Goal: Task Accomplishment & Management: Complete application form

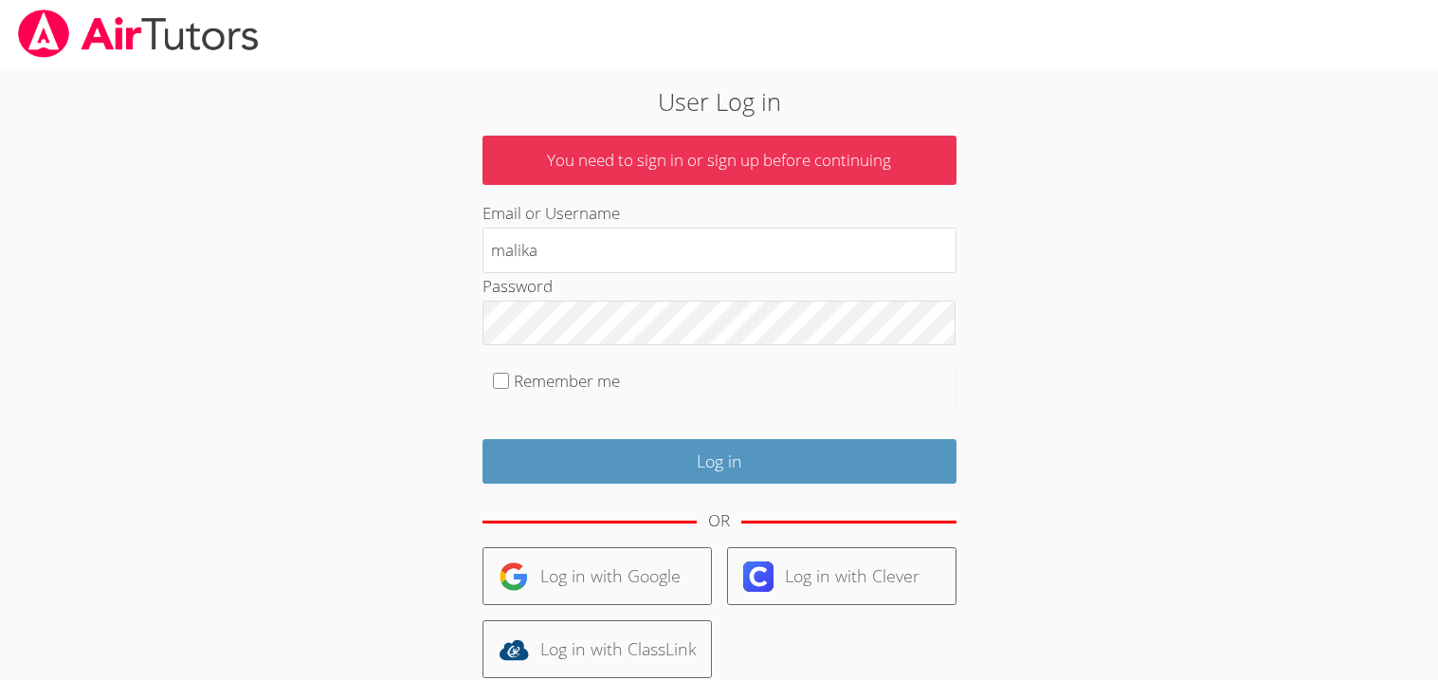
click at [483, 439] on input "Log in" at bounding box center [720, 461] width 474 height 45
type input "malika-"
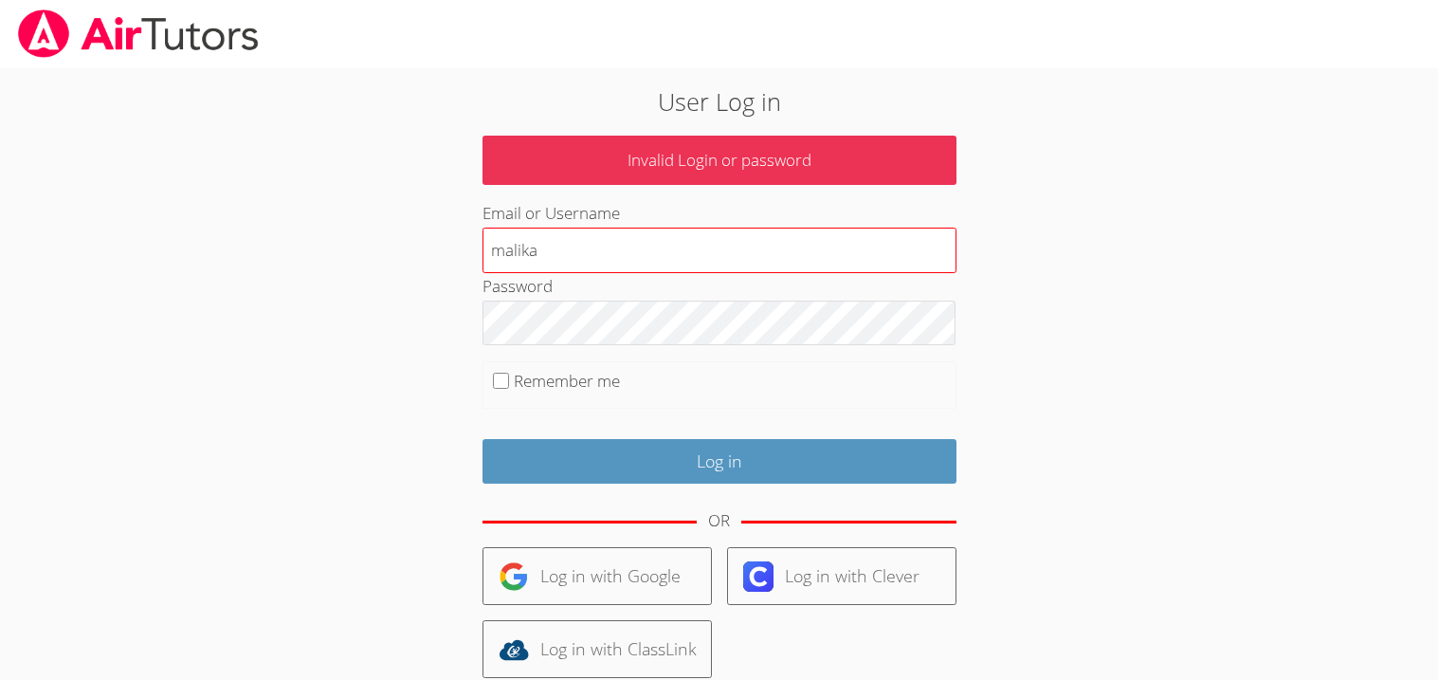
click at [774, 246] on input "malika" at bounding box center [720, 251] width 474 height 46
type input "[EMAIL_ADDRESS][DOMAIN_NAME]"
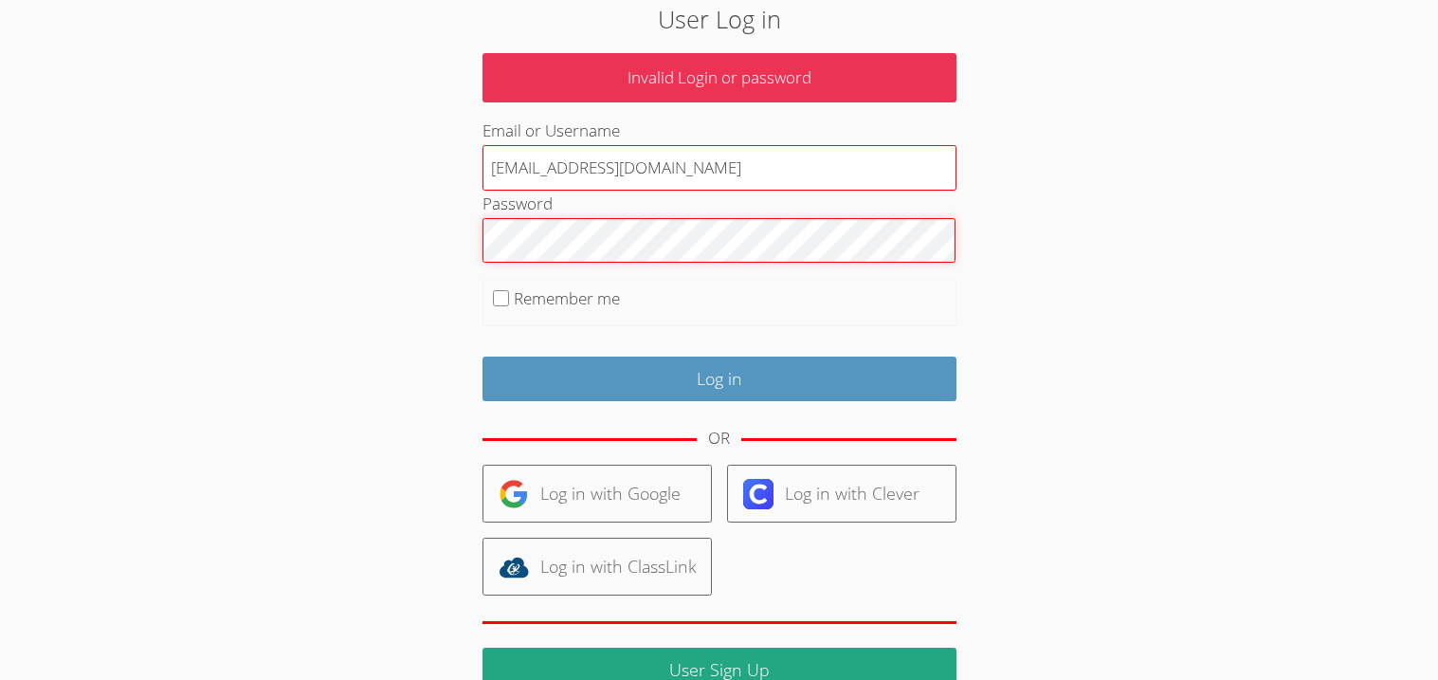
scroll to position [153, 0]
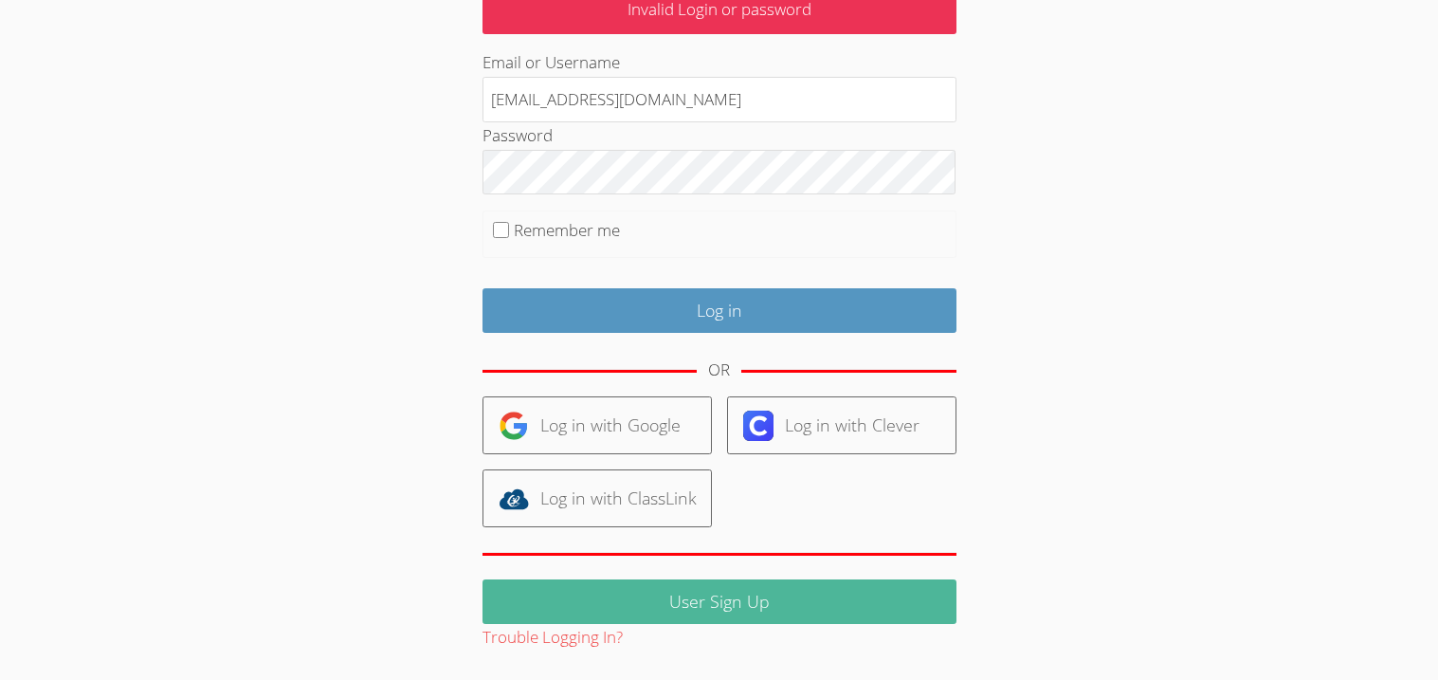
click at [763, 610] on link "User Sign Up" at bounding box center [720, 601] width 474 height 45
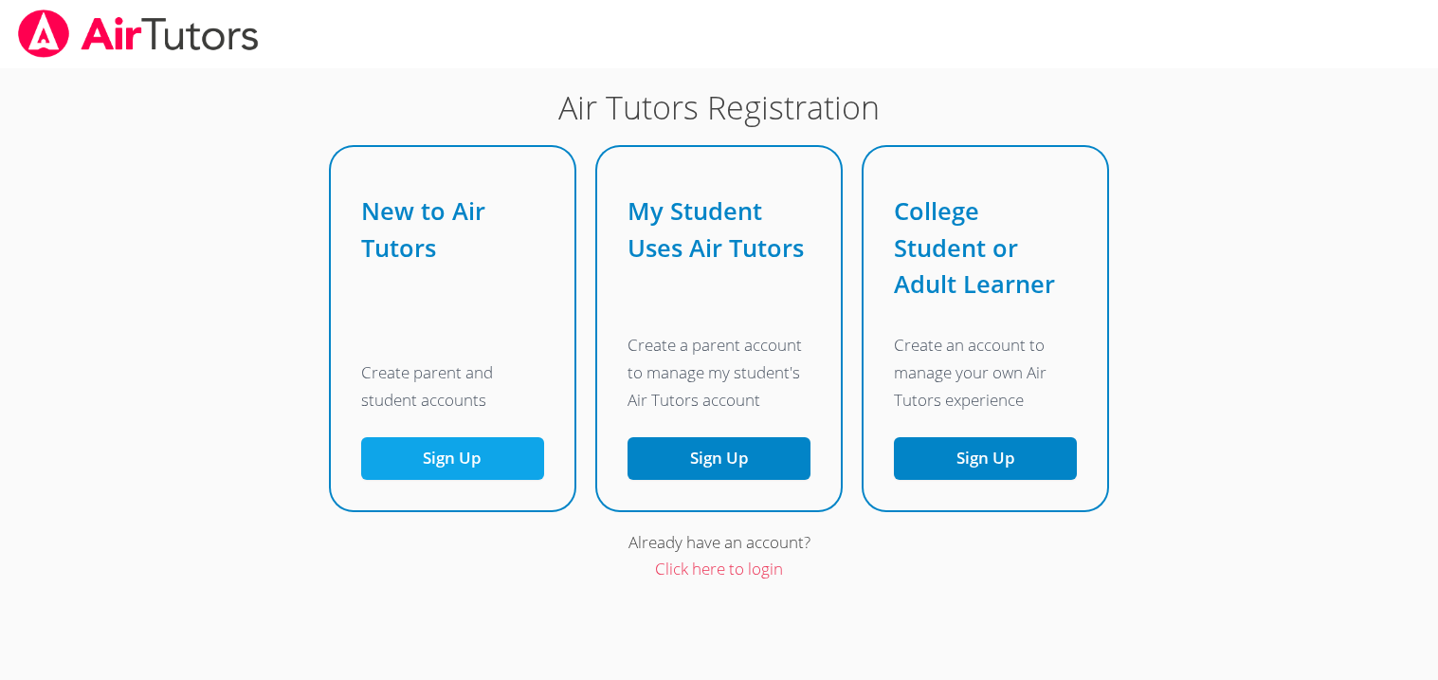
click at [490, 463] on button "Sign Up" at bounding box center [452, 458] width 183 height 43
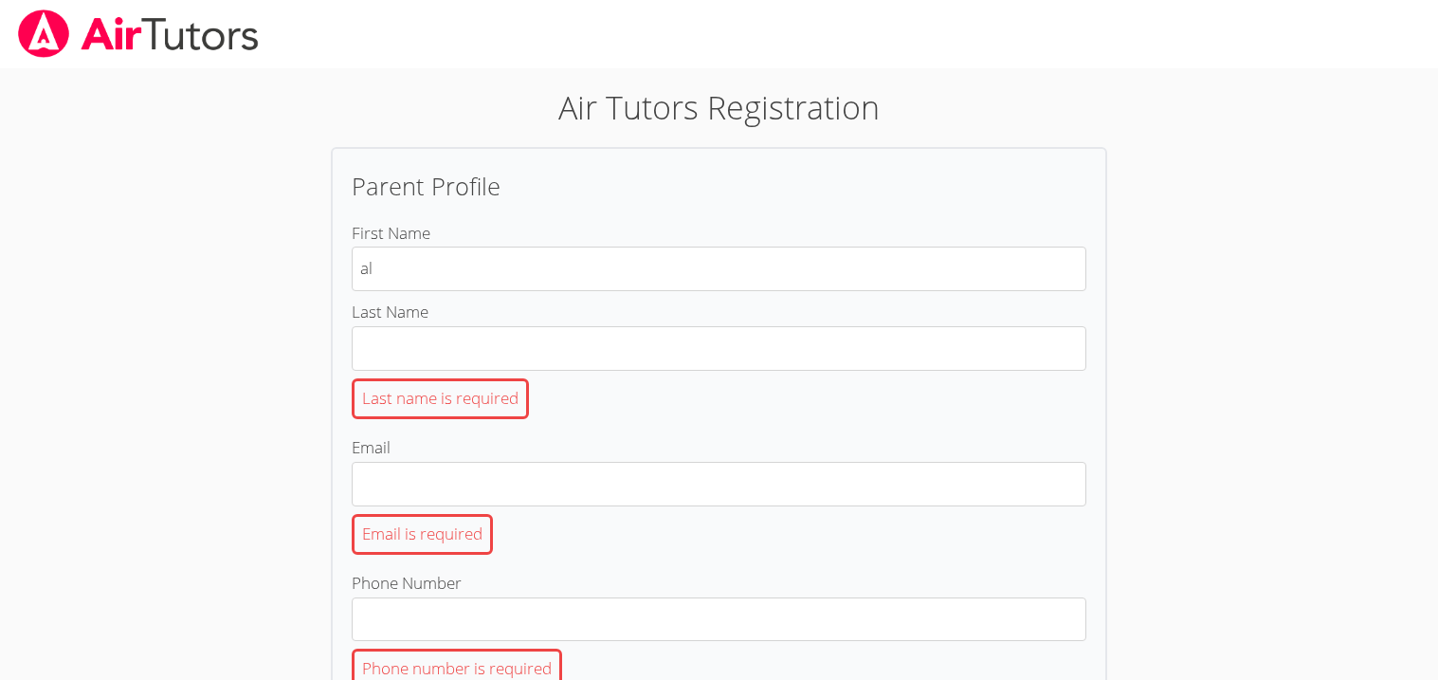
type input "a"
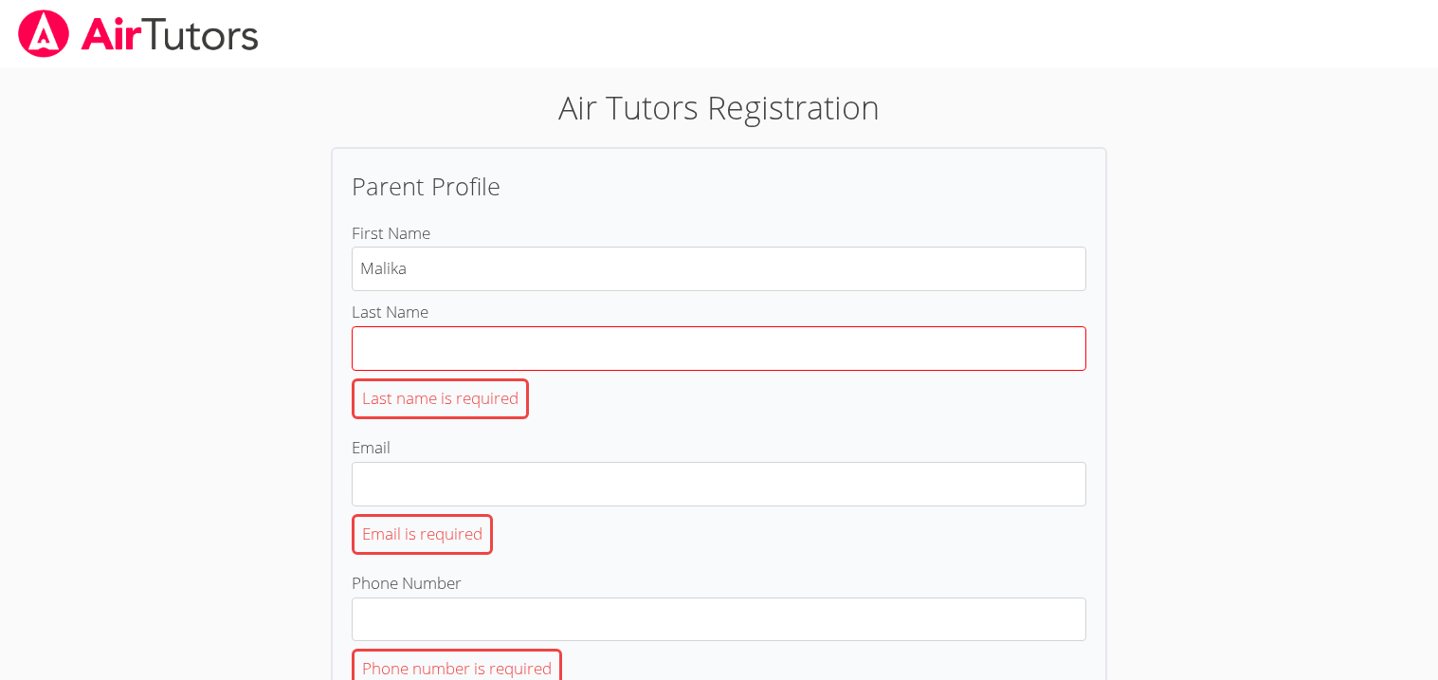
type input "Malika"
click at [701, 334] on input "Last Name Last name is required" at bounding box center [719, 348] width 735 height 45
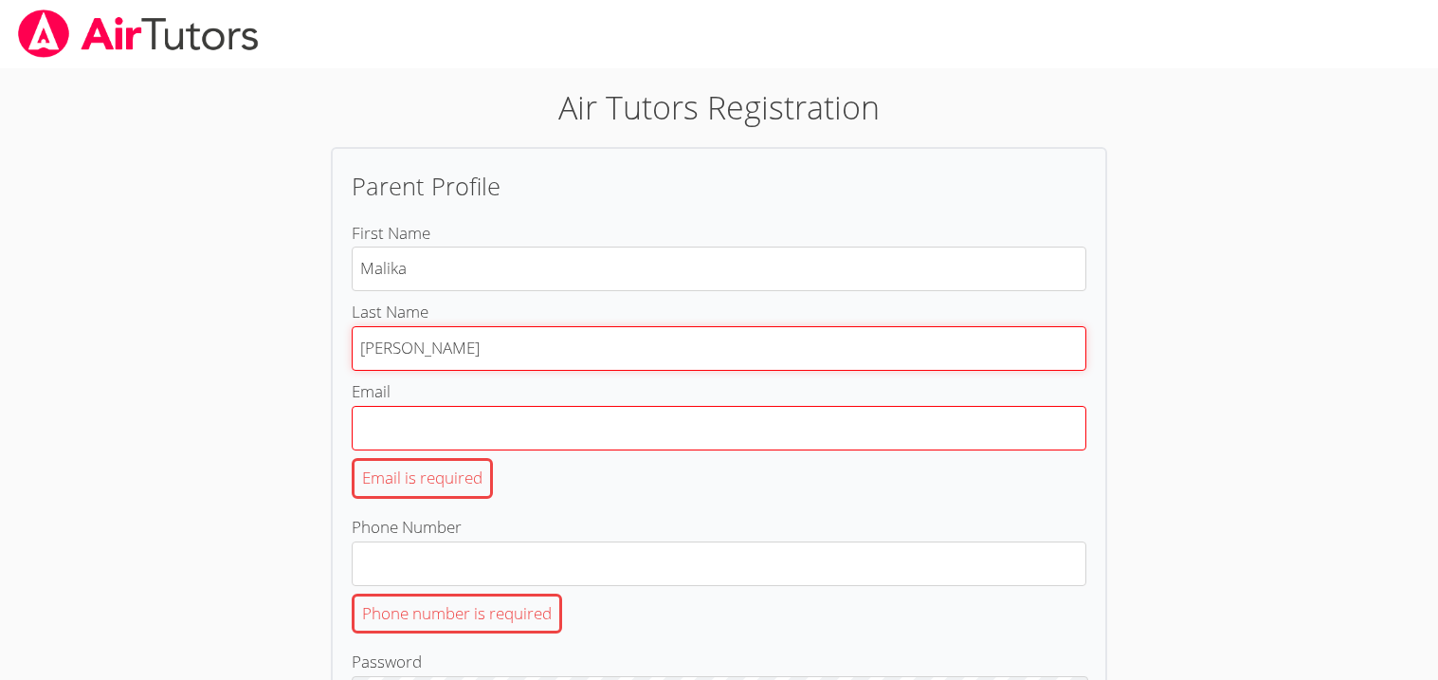
type input "Whitley"
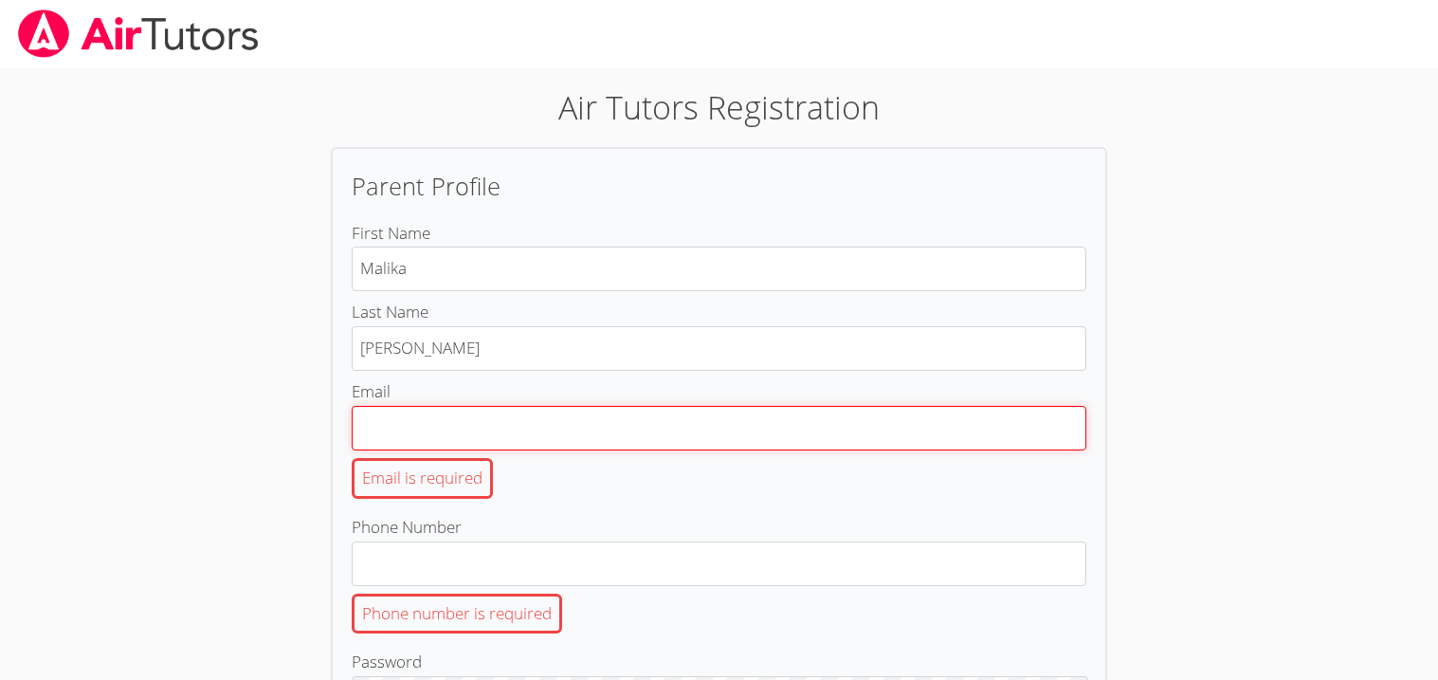
click at [745, 418] on input "Email Email is required" at bounding box center [719, 428] width 735 height 45
type input "malika_whitley@yahoo.com"
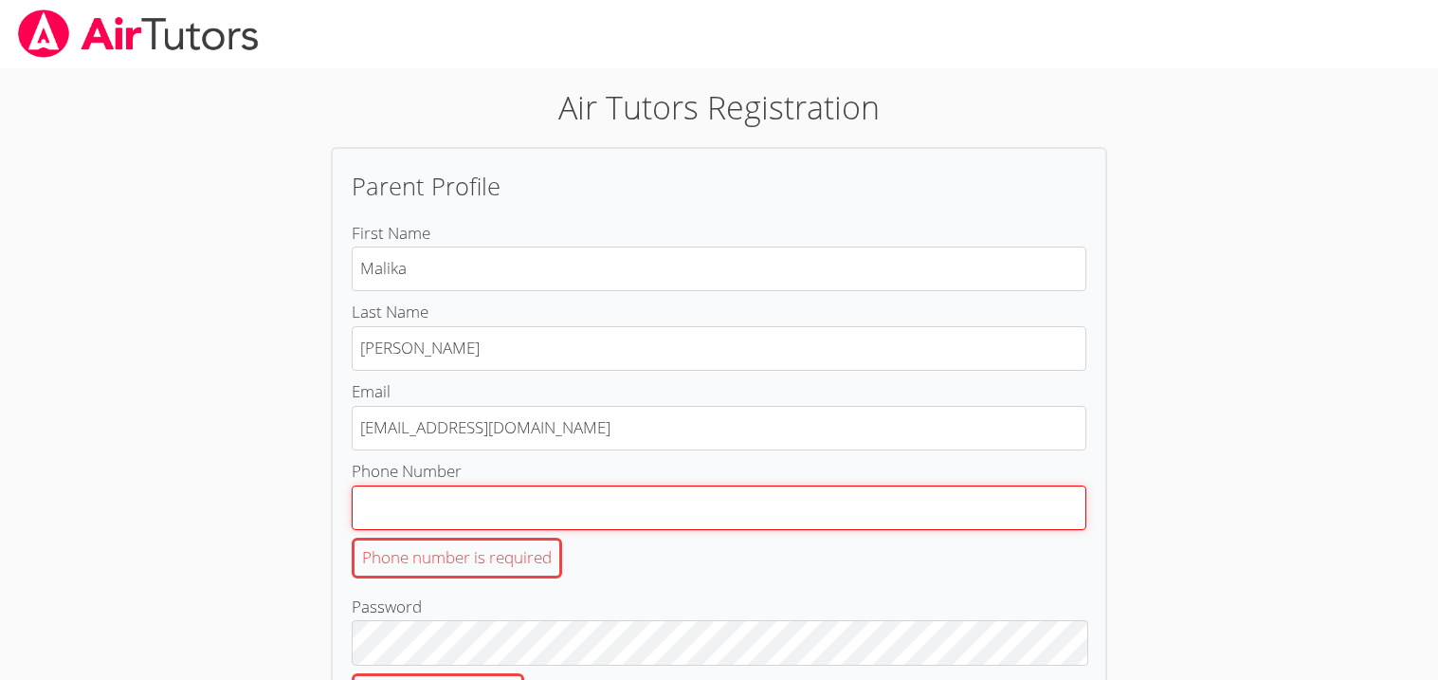
click at [686, 513] on input "Phone Number Phone number is required" at bounding box center [719, 507] width 735 height 45
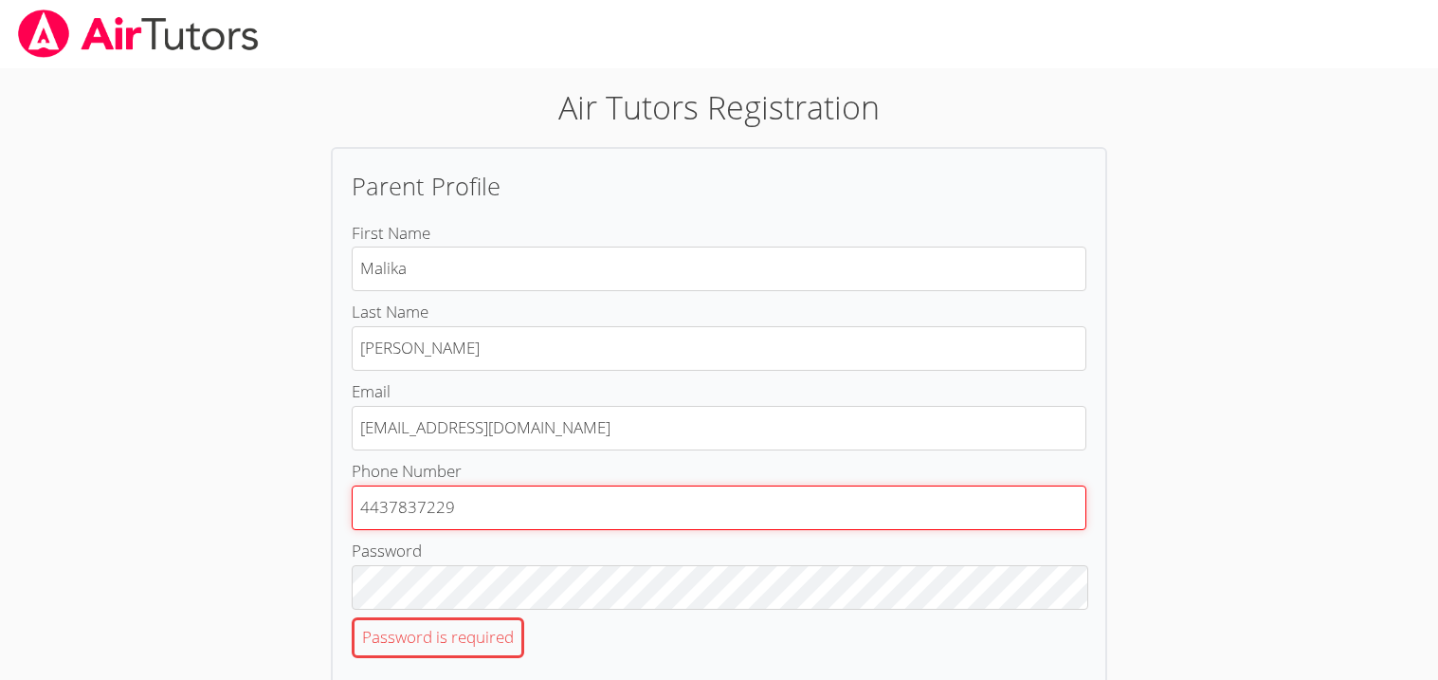
type input "4437837229"
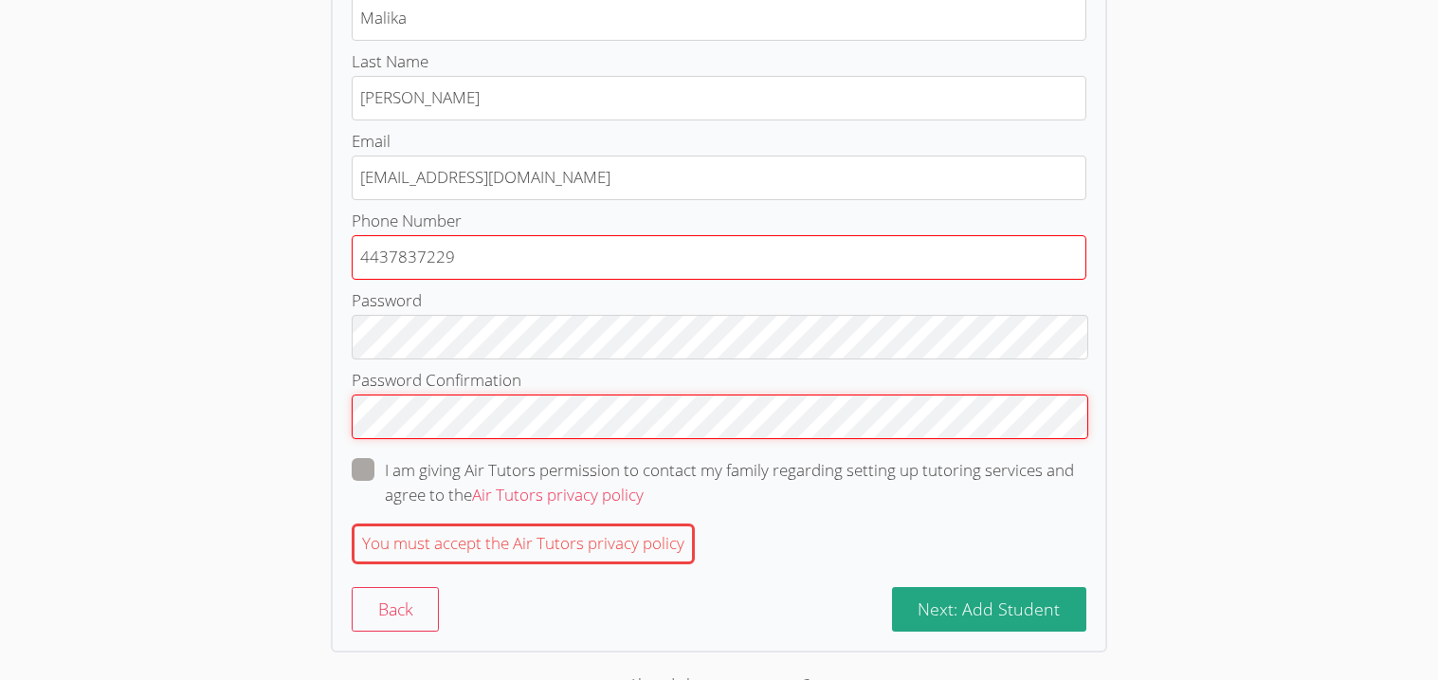
scroll to position [255, 0]
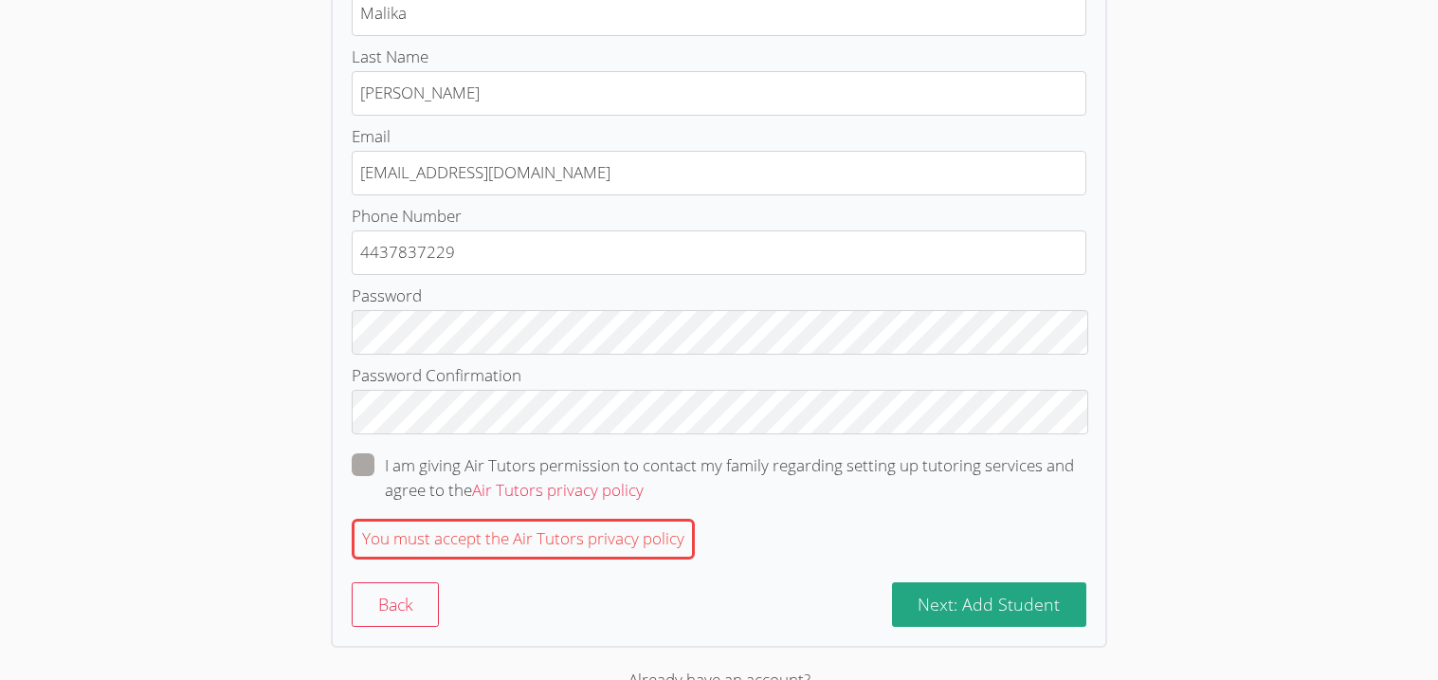
click at [356, 480] on label "I am giving Air Tutors permission to contact my family regarding setting up tut…" at bounding box center [719, 477] width 735 height 49
click at [644, 469] on input "I am giving Air Tutors permission to contact my family regarding setting up tut…" at bounding box center [652, 461] width 16 height 16
checkbox input "true"
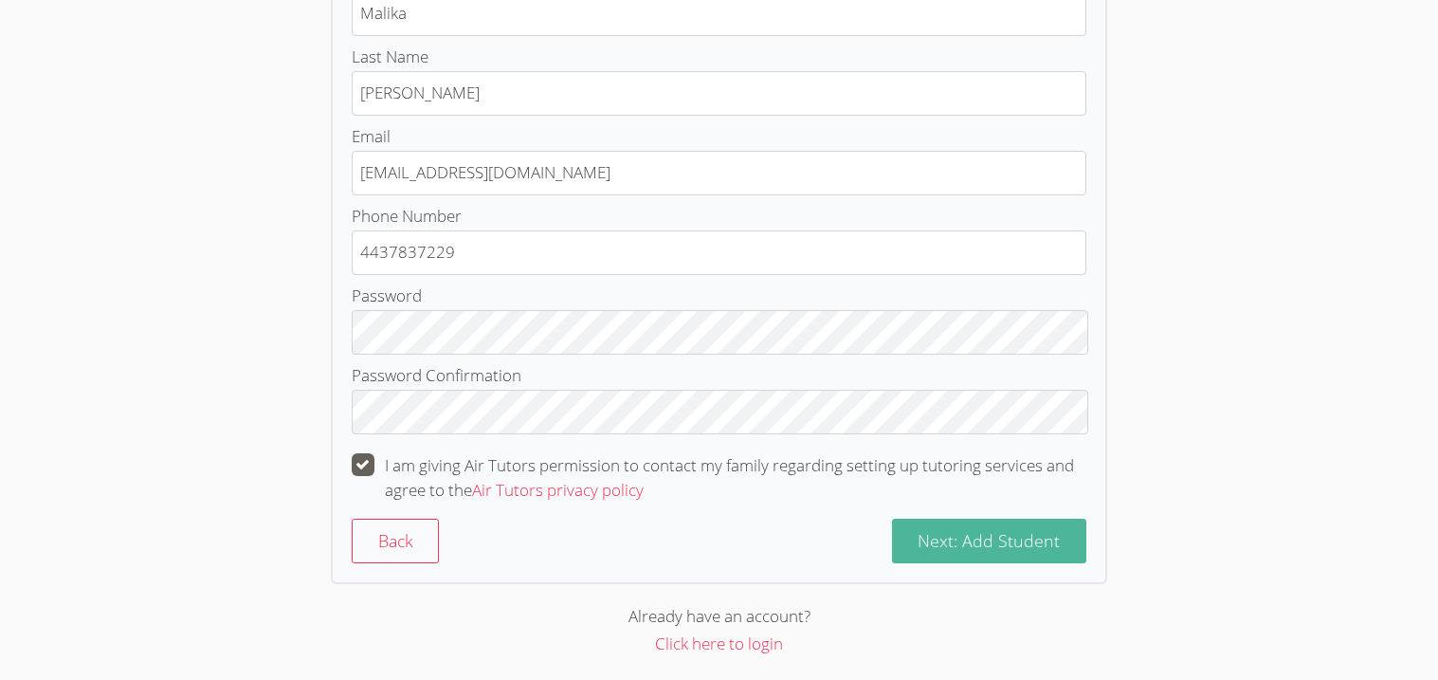
click at [985, 546] on span "Next: Add Student" at bounding box center [989, 540] width 142 height 23
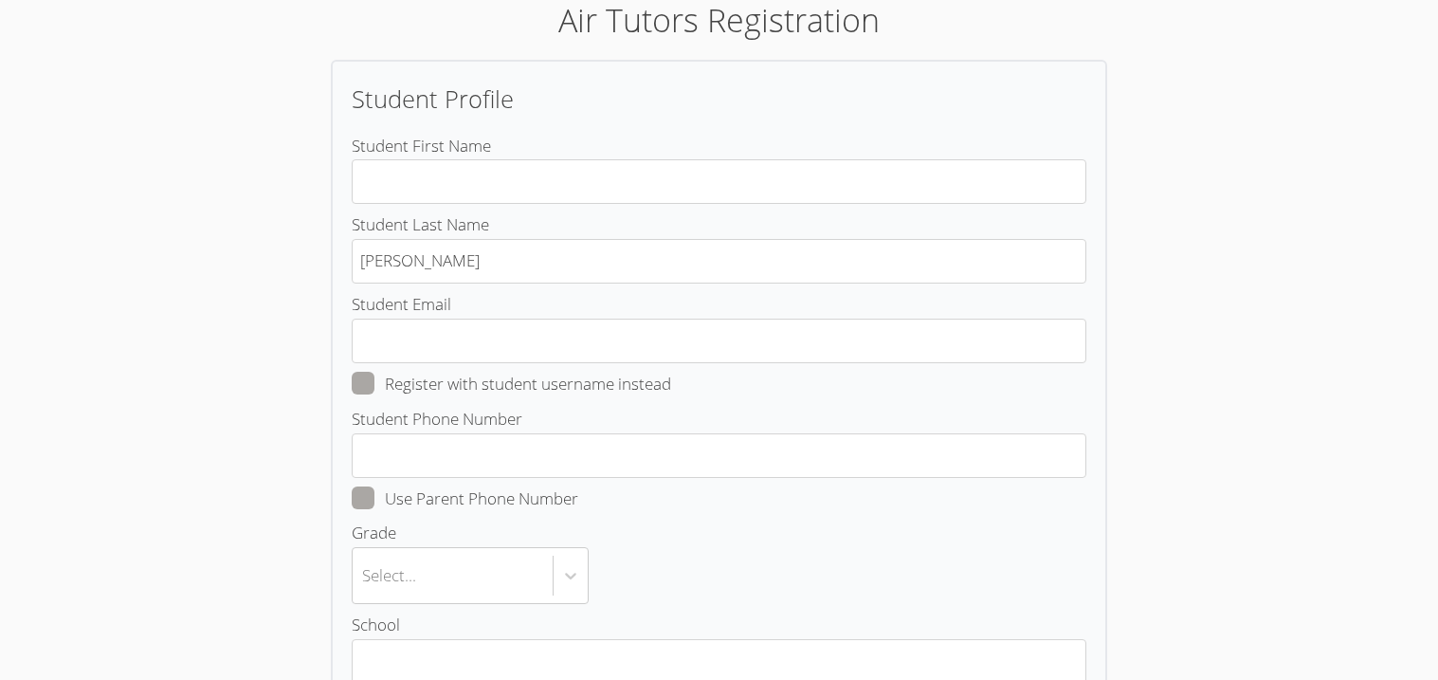
scroll to position [82, 0]
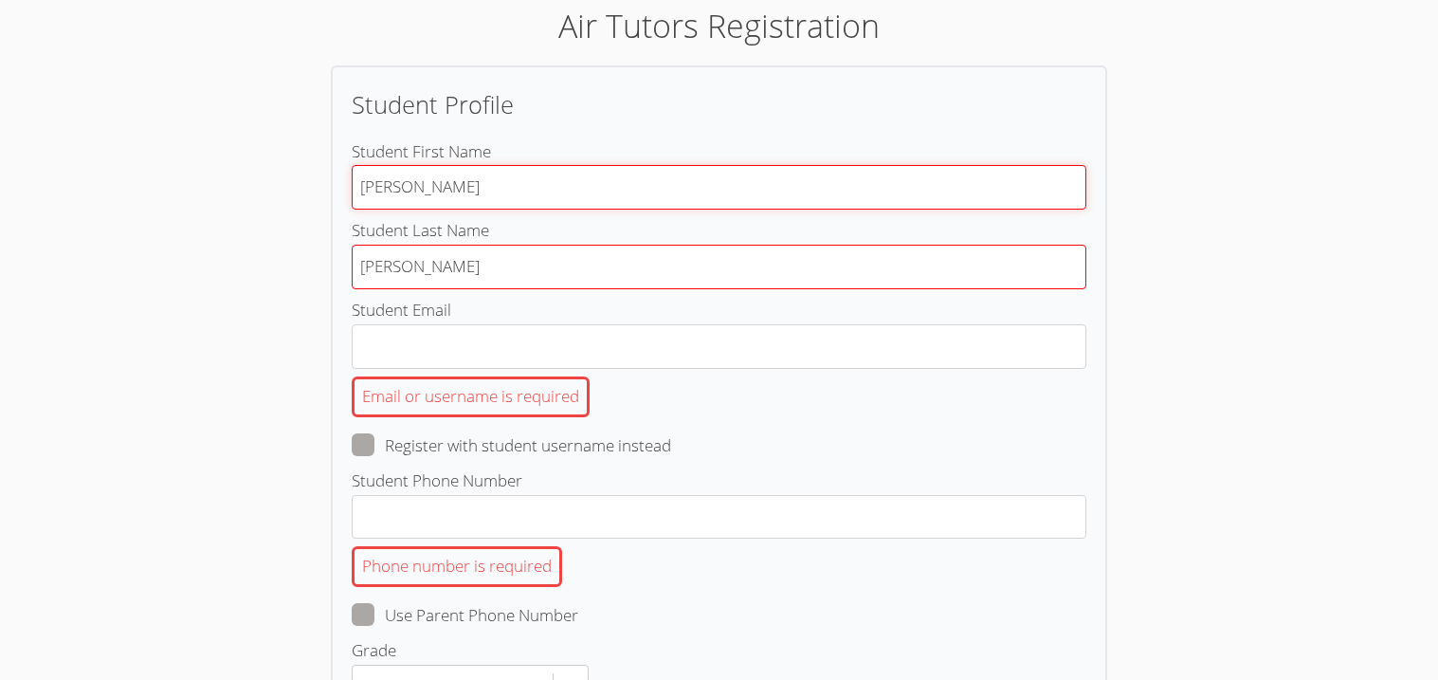
type input "Jamar"
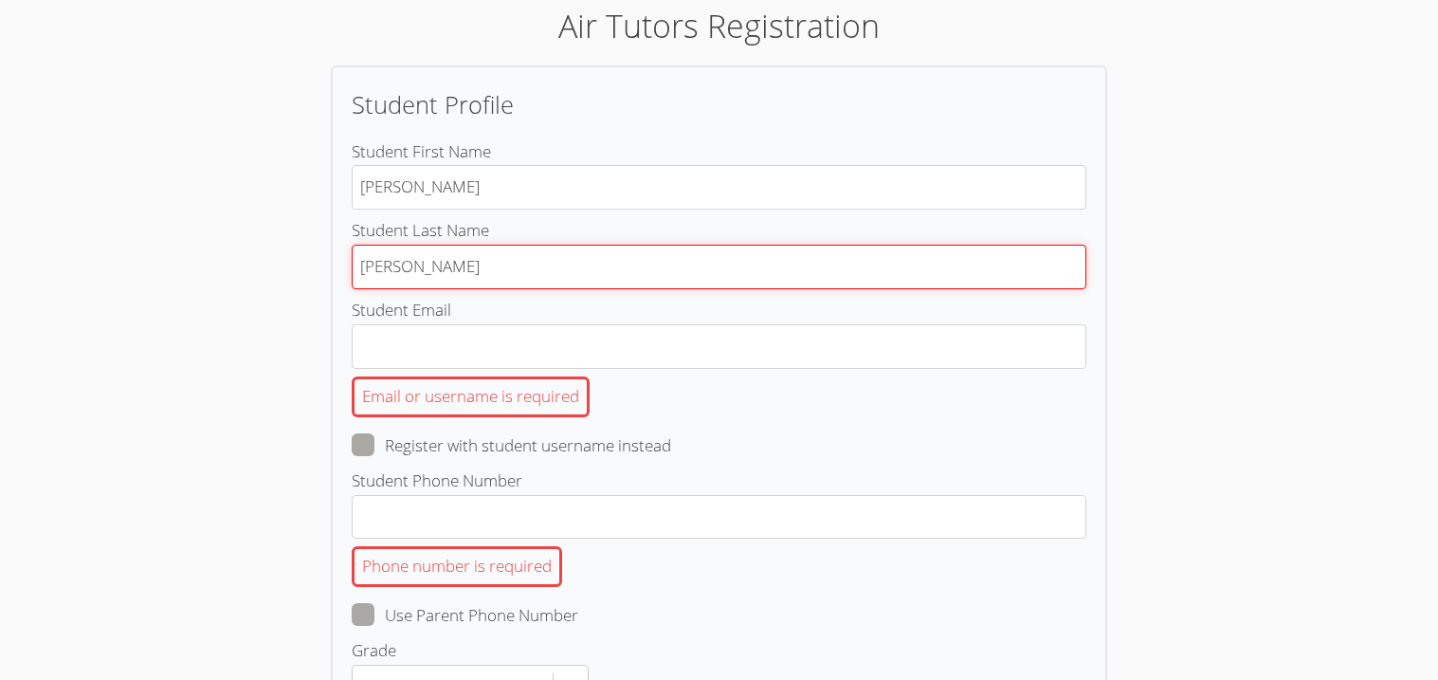
click at [803, 275] on input "Whitley" at bounding box center [719, 267] width 735 height 45
type input "W"
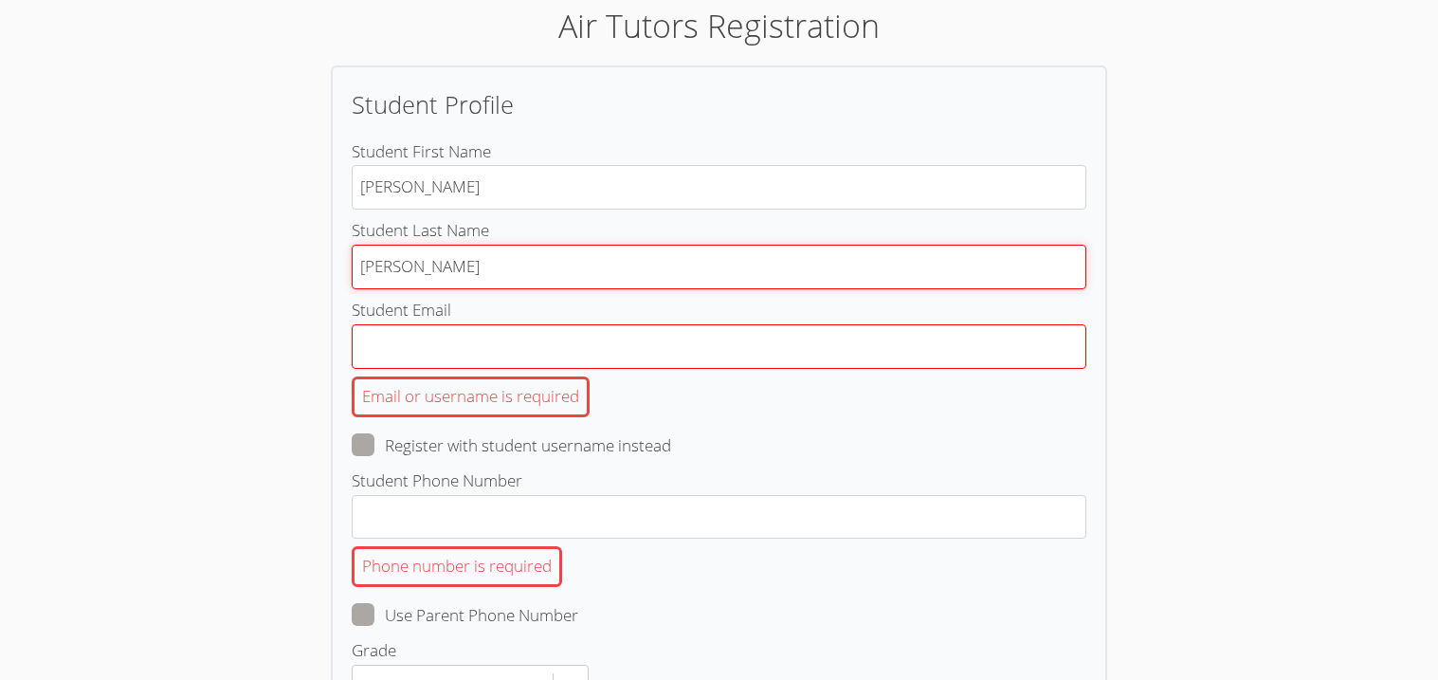
type input "Jones"
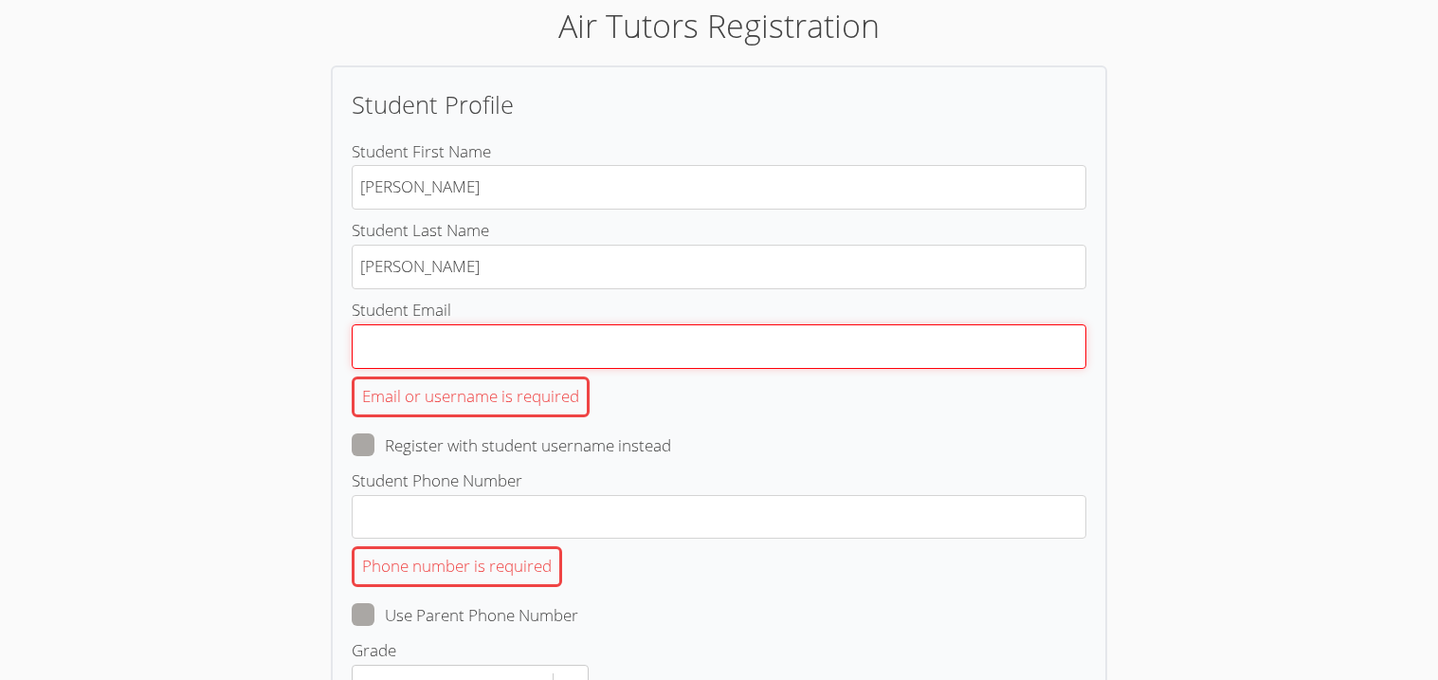
click at [721, 356] on input "Student Email Email or username is required" at bounding box center [719, 346] width 735 height 45
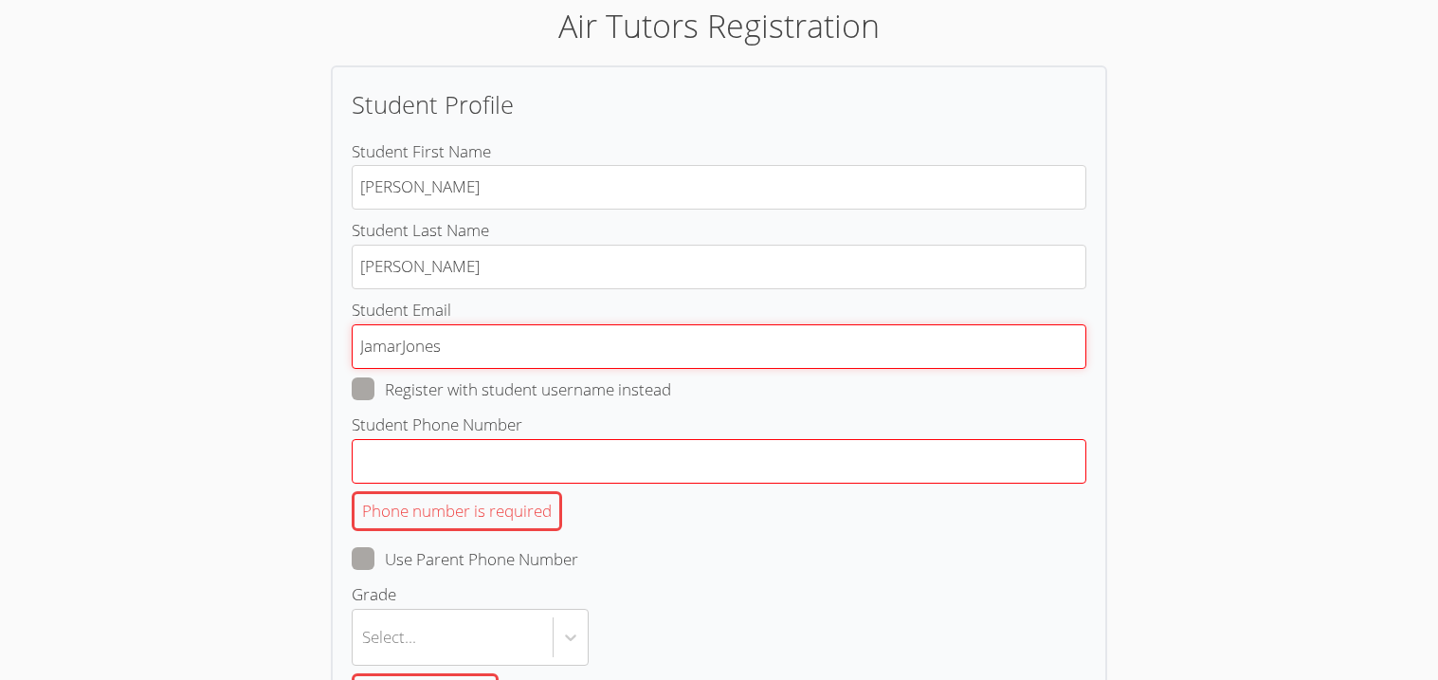
type input "JamarJones"
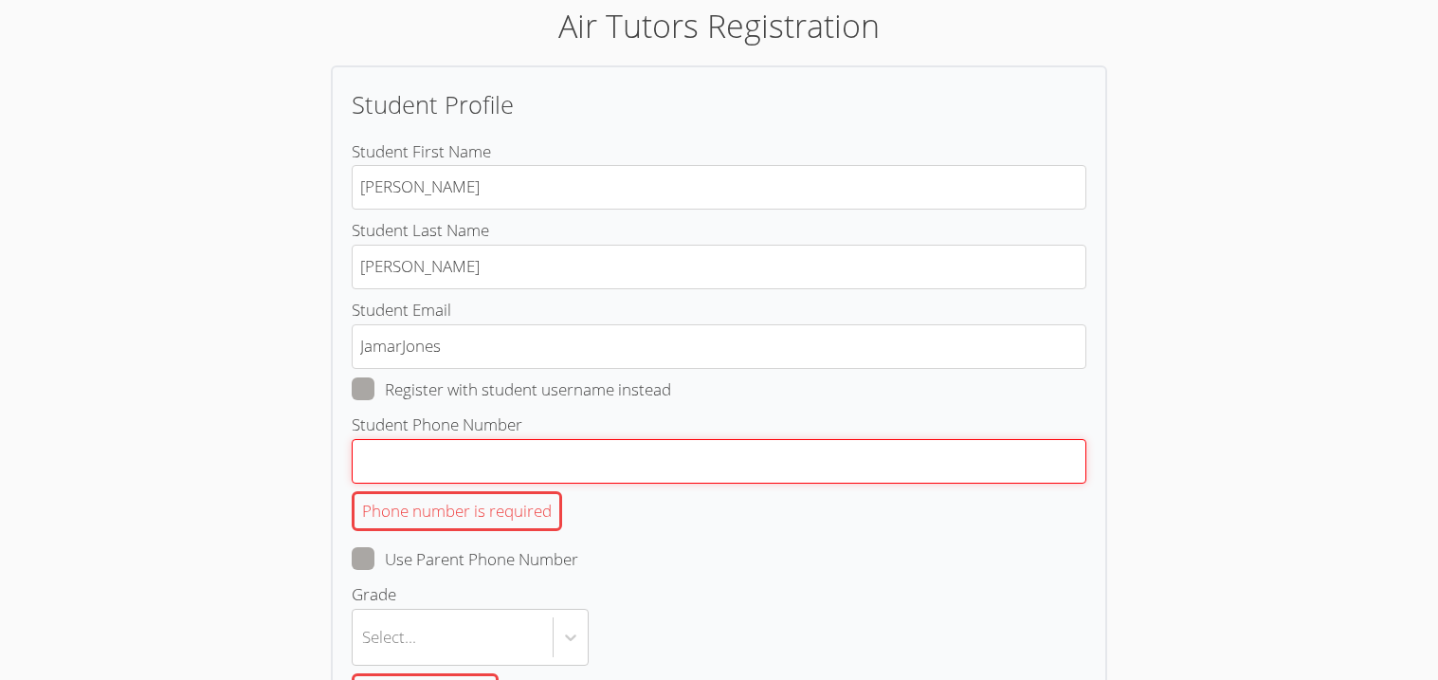
click at [692, 467] on input "Student Phone Number Phone number is required" at bounding box center [719, 461] width 735 height 45
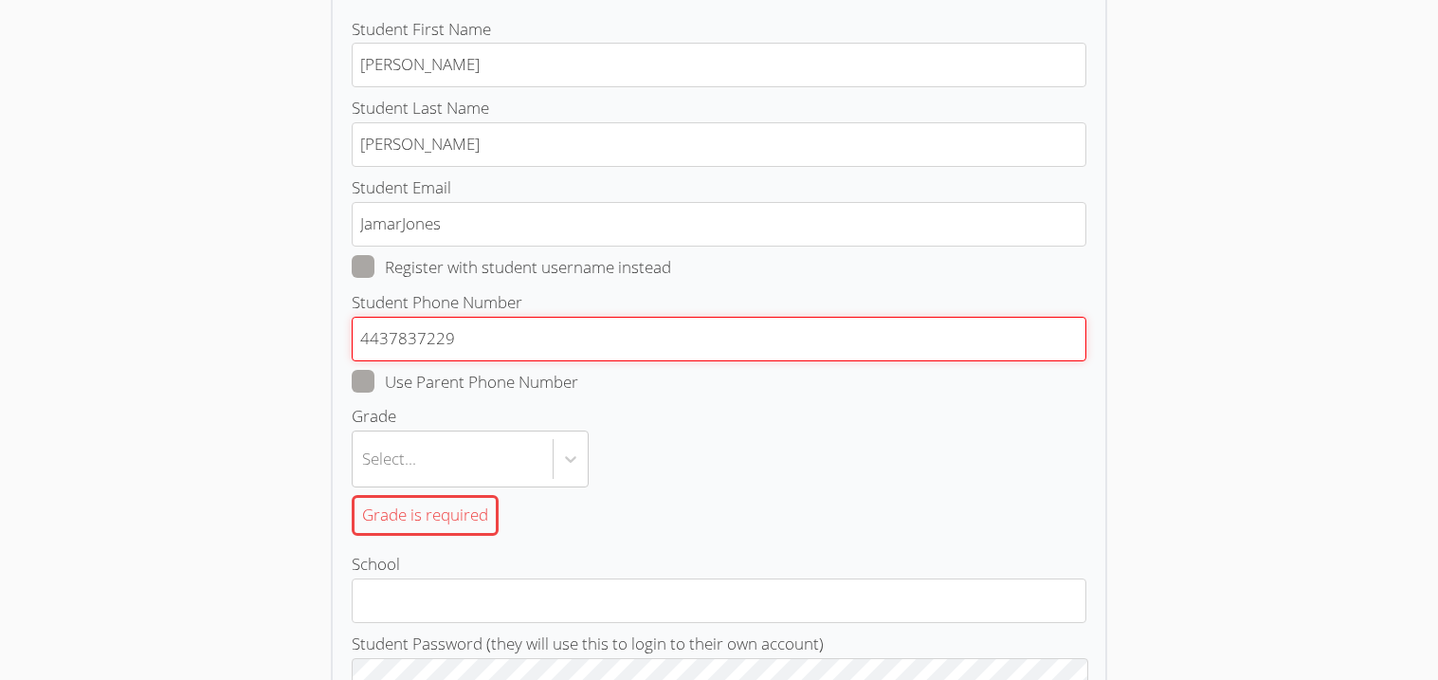
type input "4437837229"
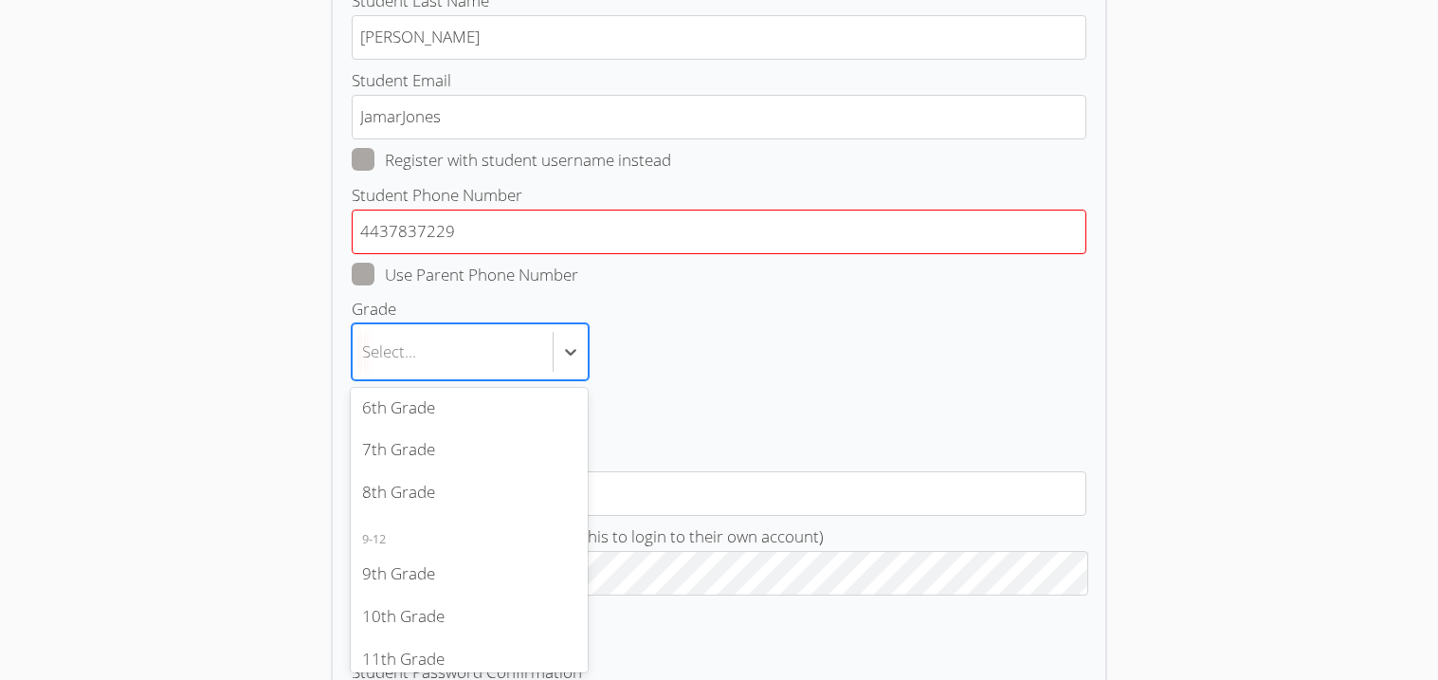
scroll to position [301, 0]
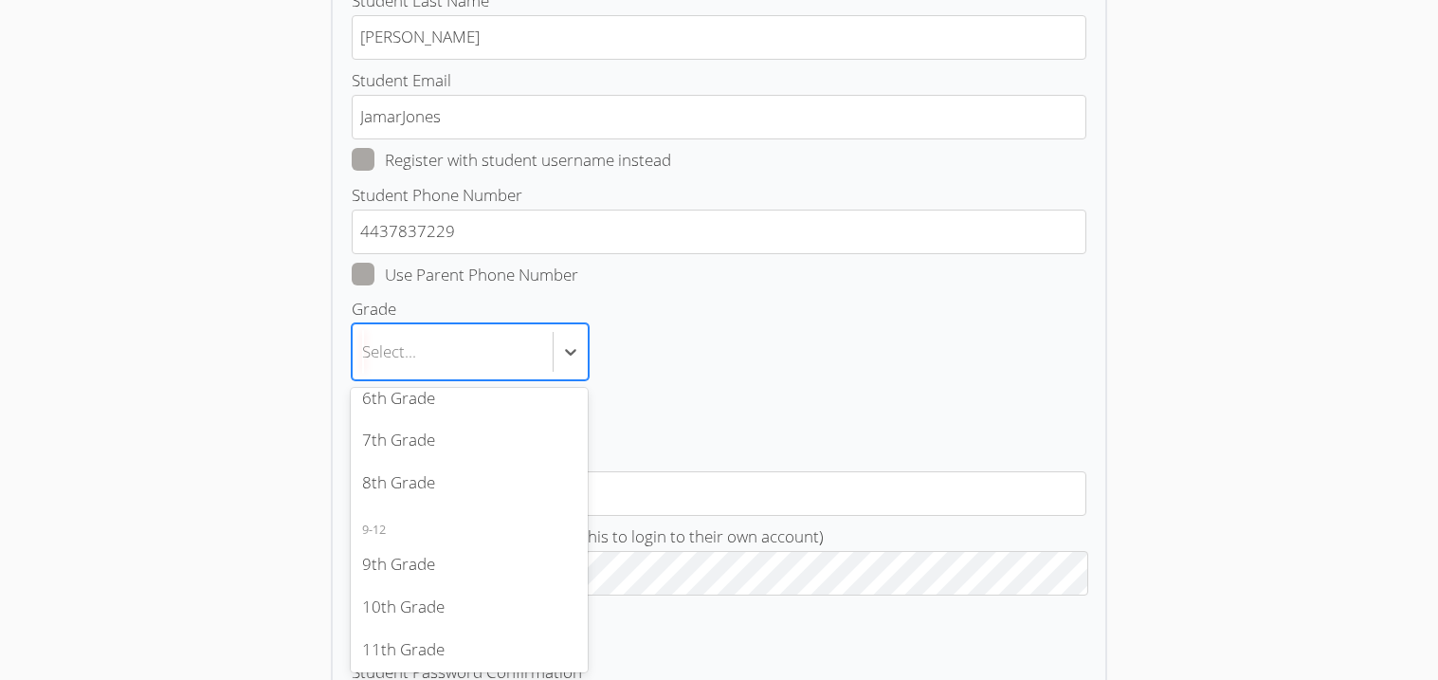
click at [424, 492] on div "8th Grade" at bounding box center [469, 483] width 237 height 43
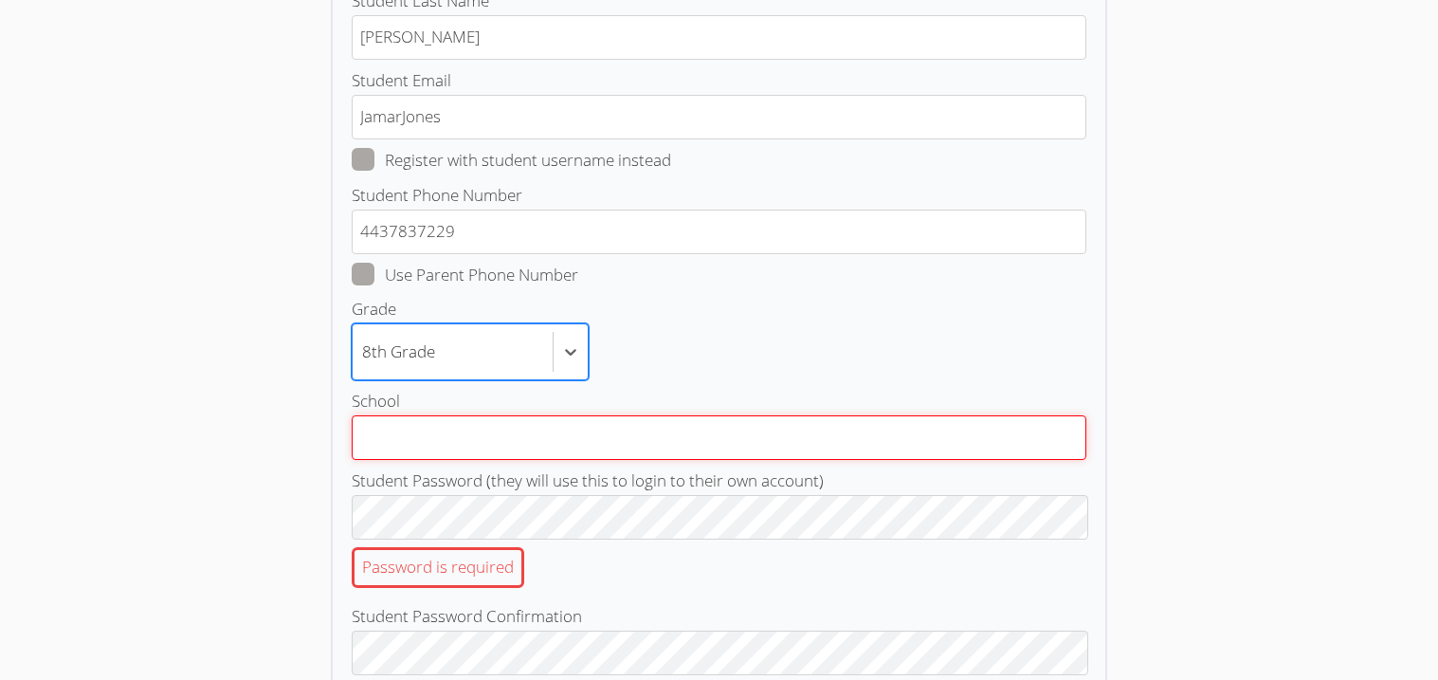
click at [667, 450] on input "School" at bounding box center [719, 437] width 735 height 45
click at [406, 442] on input "Wicomic middle" at bounding box center [719, 437] width 735 height 45
click at [484, 444] on input "Wicomic middle" at bounding box center [719, 437] width 735 height 45
type input "Wicomico middle school"
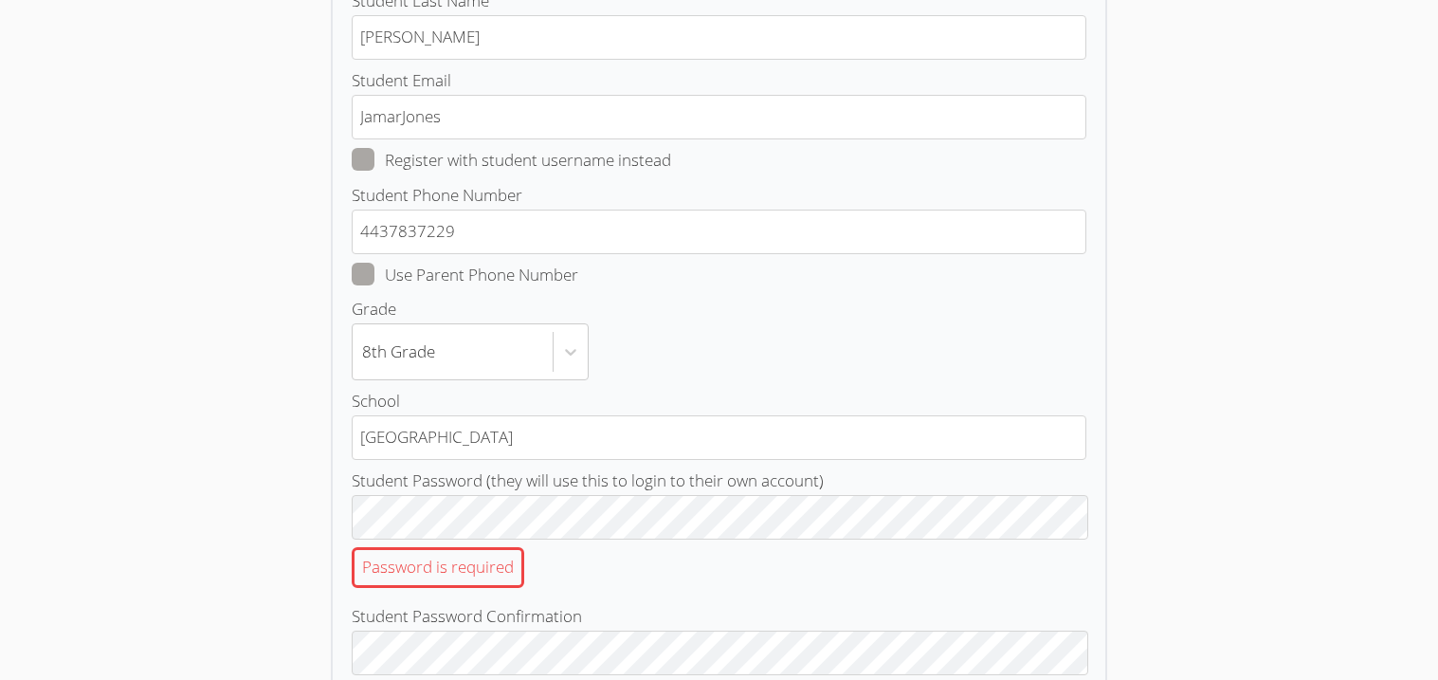
click at [1211, 407] on div "Air Tutors Registration Student Profile Student First Name Jamar Student Last N…" at bounding box center [718, 400] width 1035 height 1257
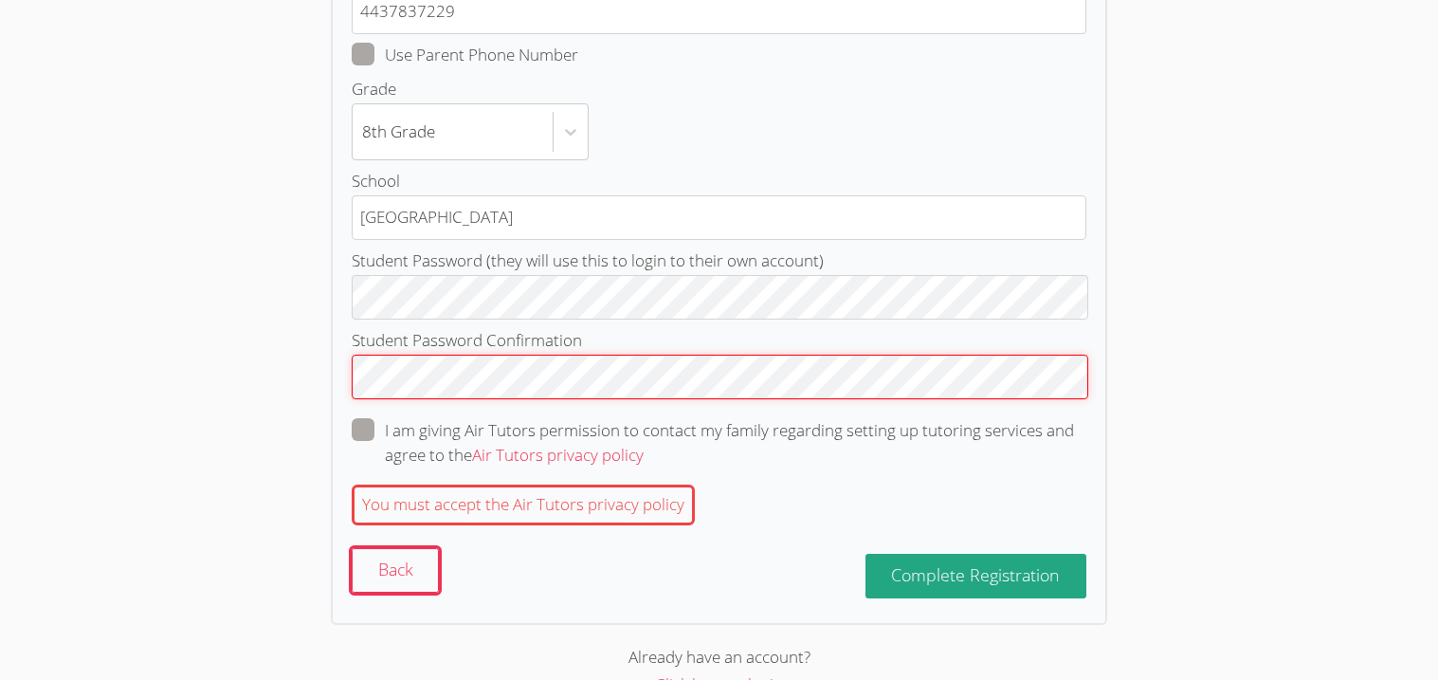
scroll to position [534, 0]
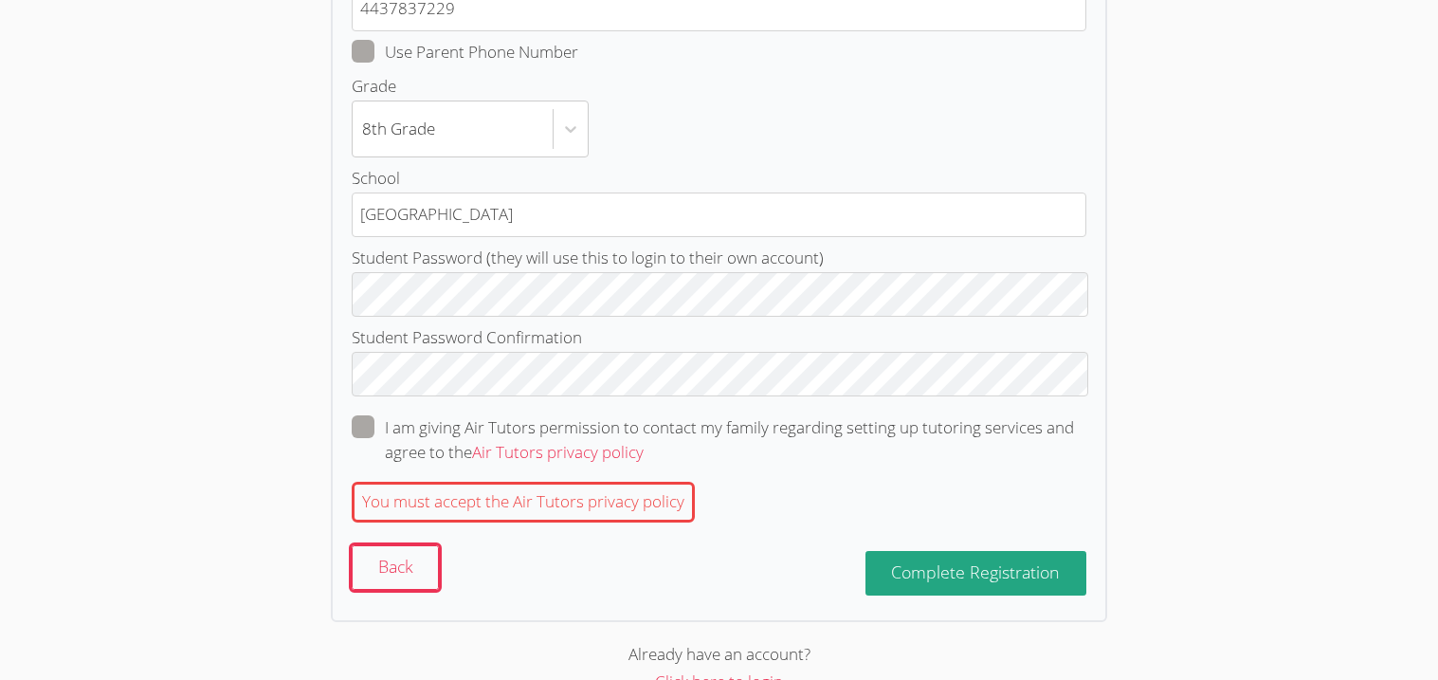
click at [369, 441] on label "I am giving Air Tutors permission to contact my family regarding setting up tut…" at bounding box center [719, 439] width 735 height 49
click at [644, 431] on input "I am giving Air Tutors permission to contact my family regarding setting up tut…" at bounding box center [652, 423] width 16 height 16
checkbox input "true"
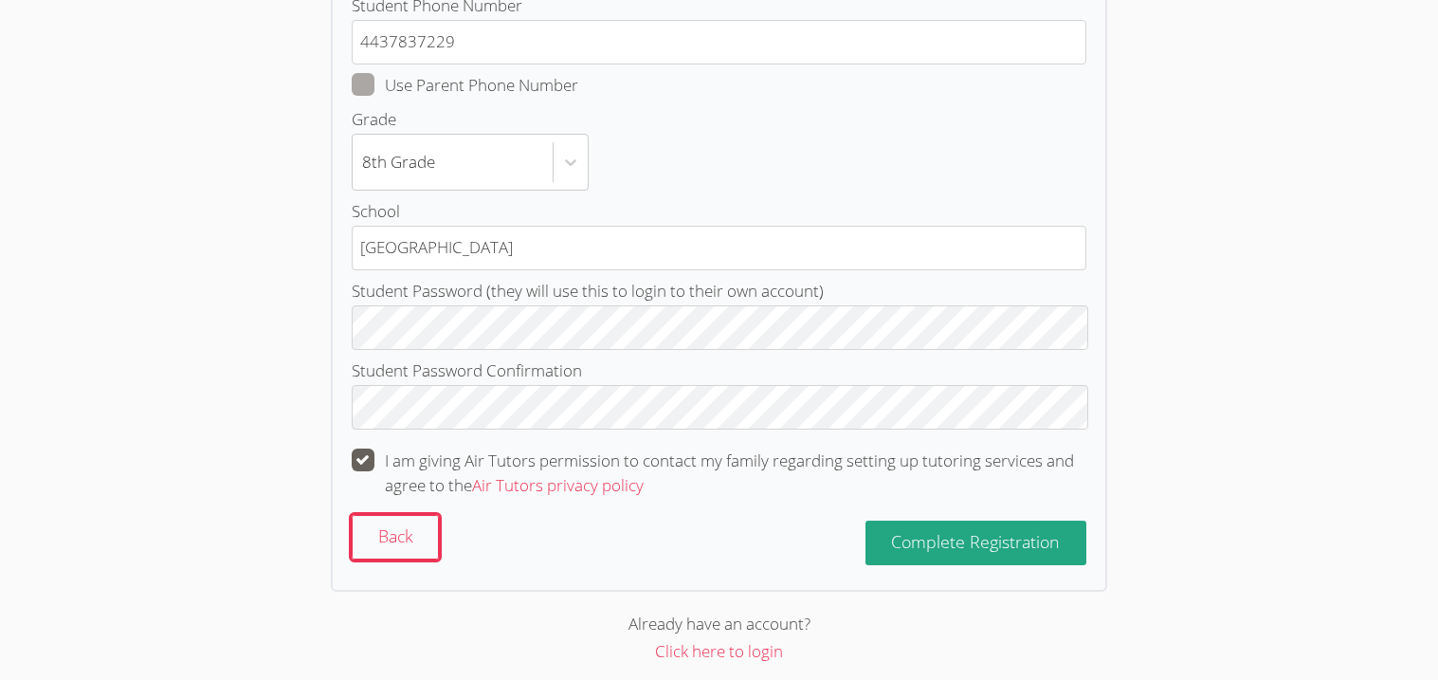
scroll to position [512, 0]
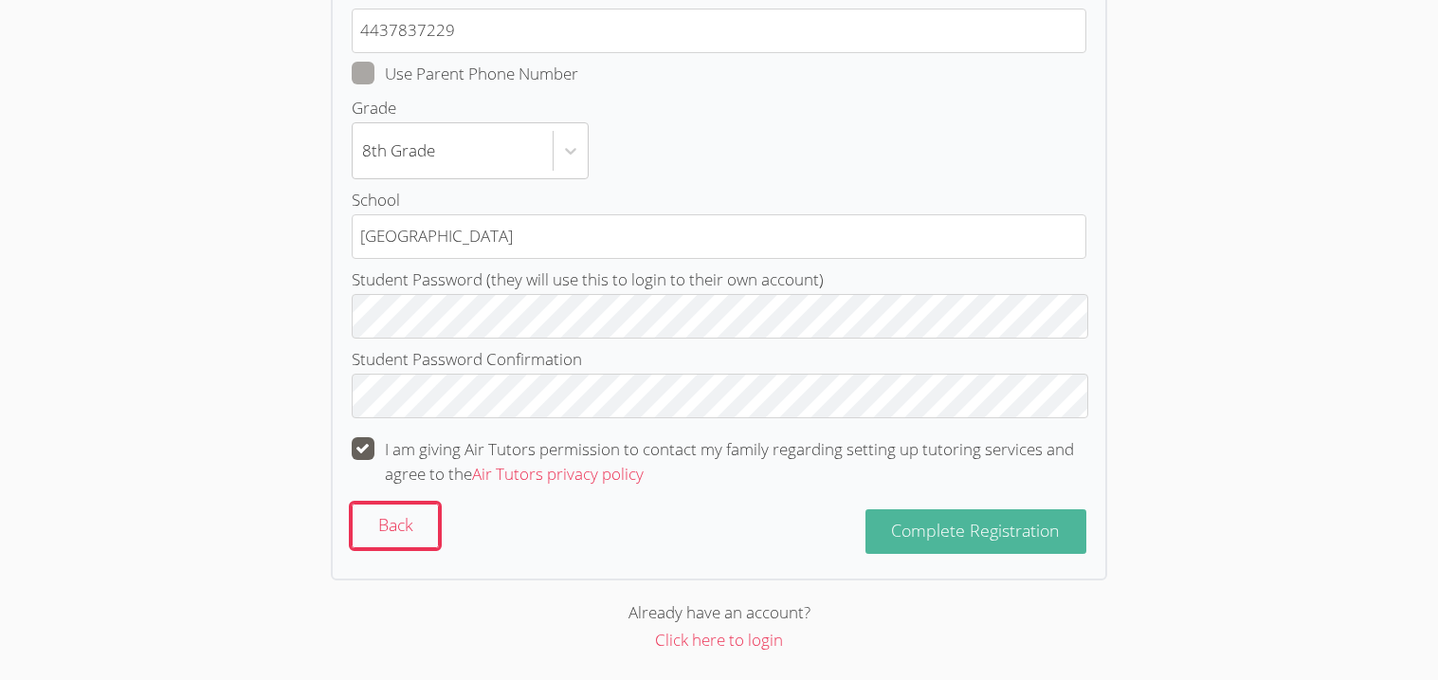
click at [977, 529] on span "Complete Registration" at bounding box center [975, 530] width 169 height 23
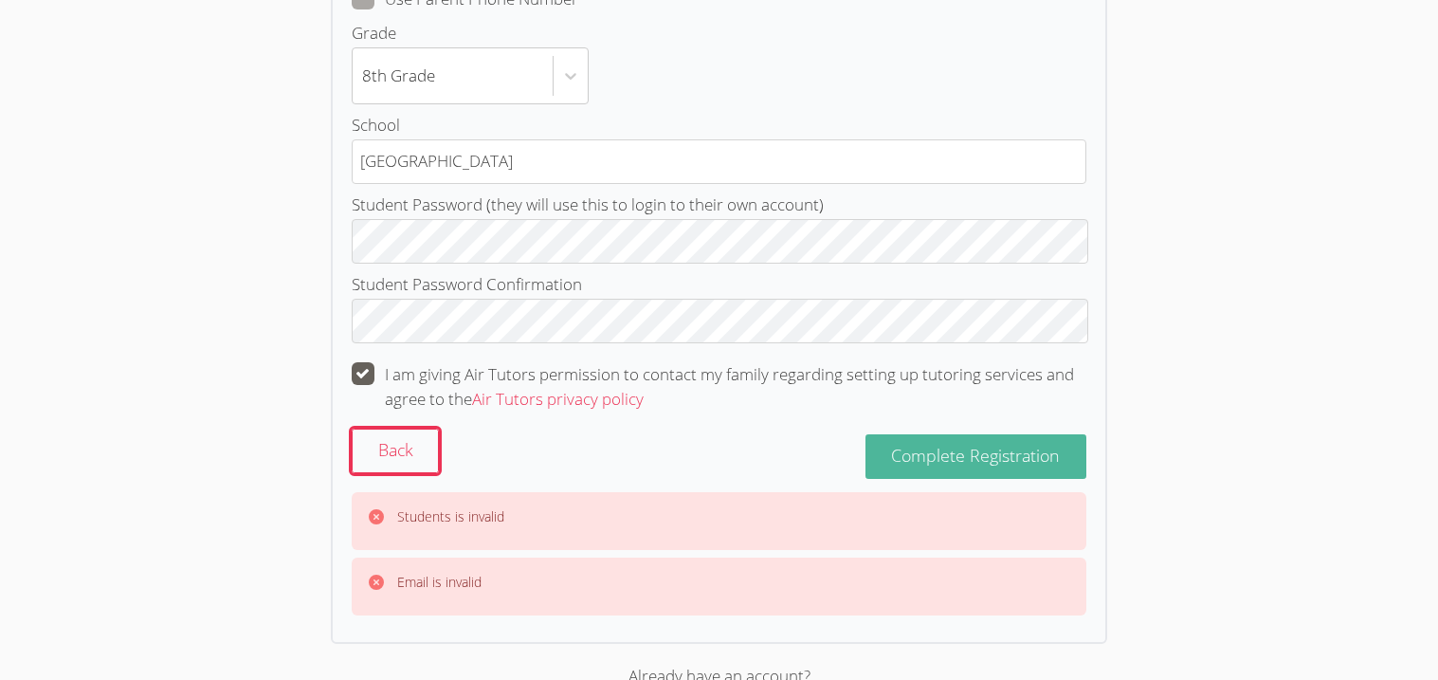
scroll to position [588, 0]
click at [1026, 446] on span "Complete Registration" at bounding box center [975, 454] width 169 height 23
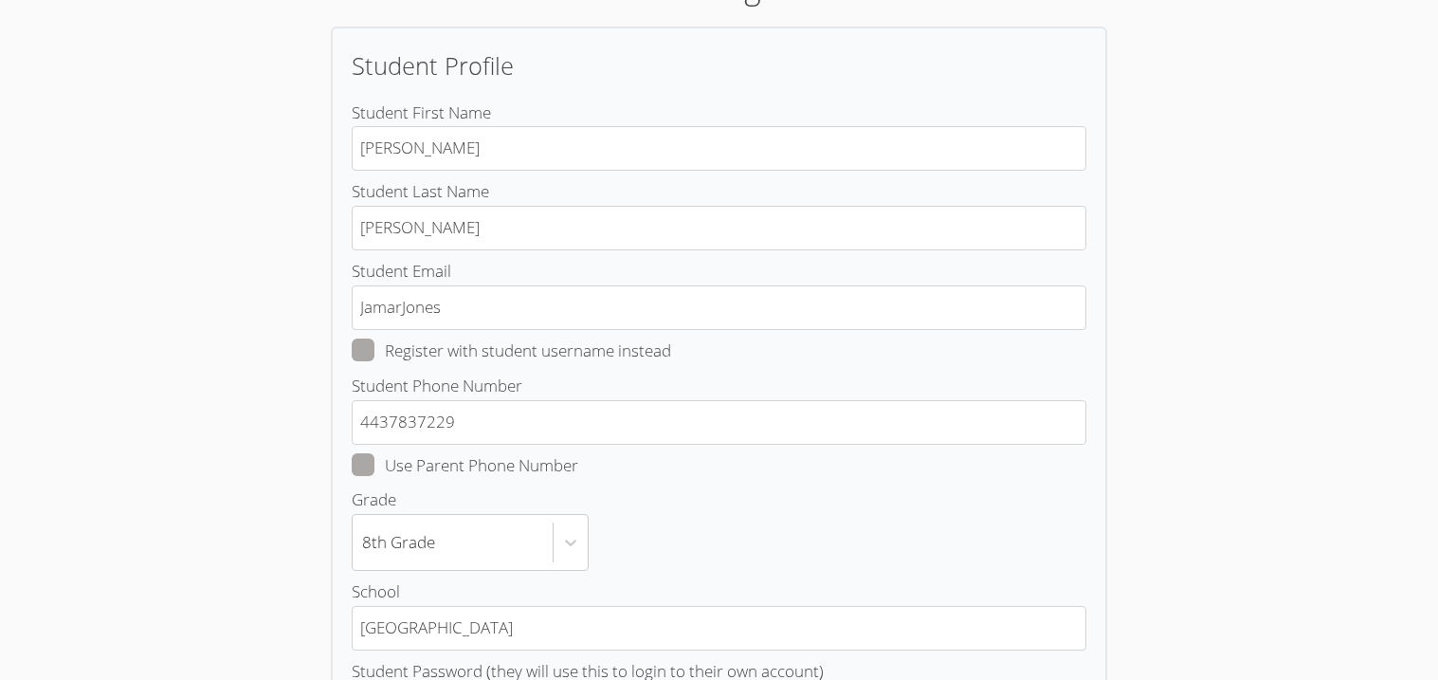
scroll to position [119, 0]
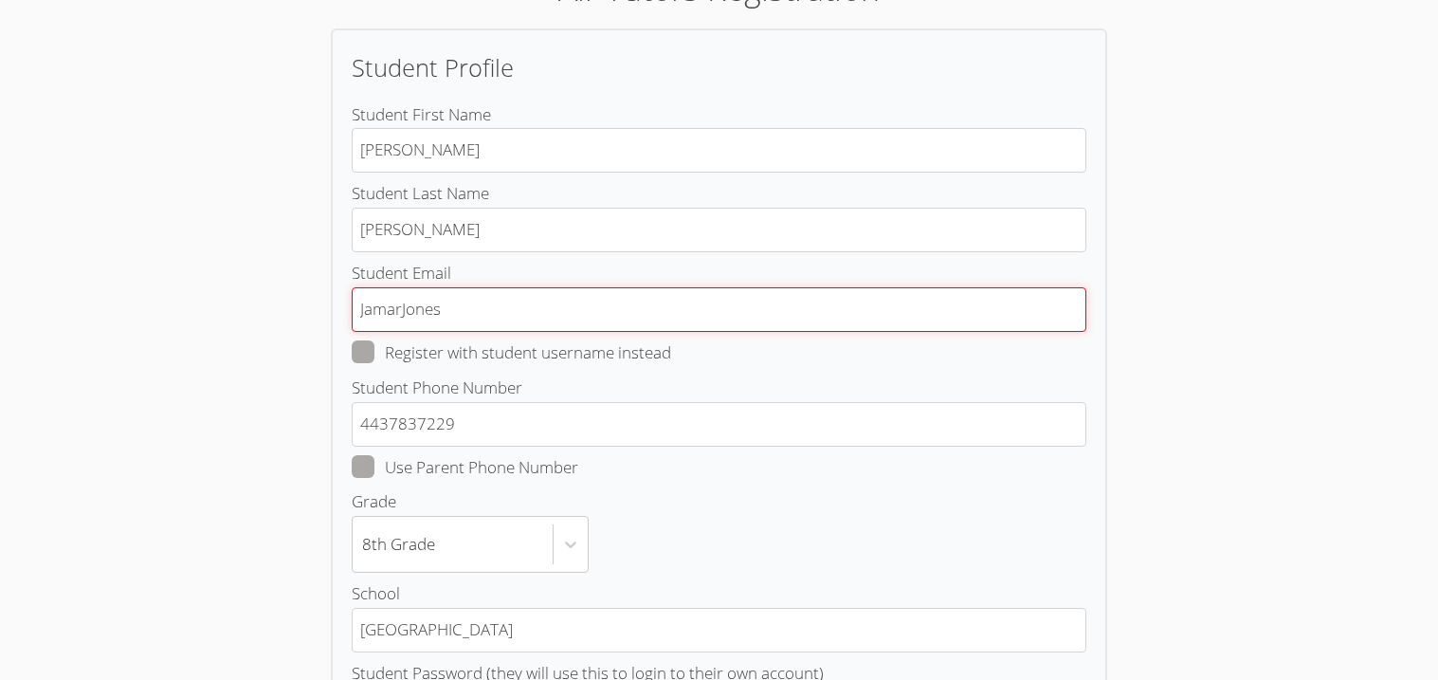
click at [812, 319] on input "JamarJones" at bounding box center [719, 309] width 735 height 45
type input "J"
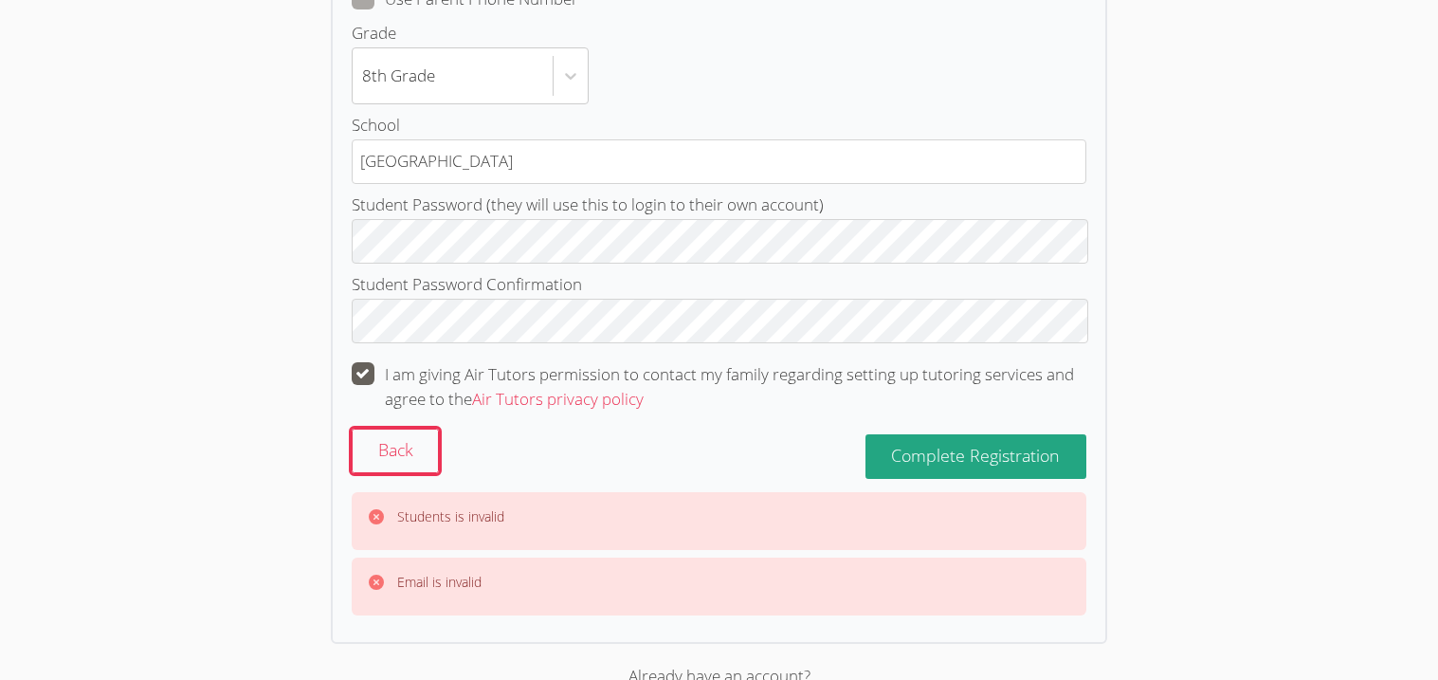
scroll to position [591, 0]
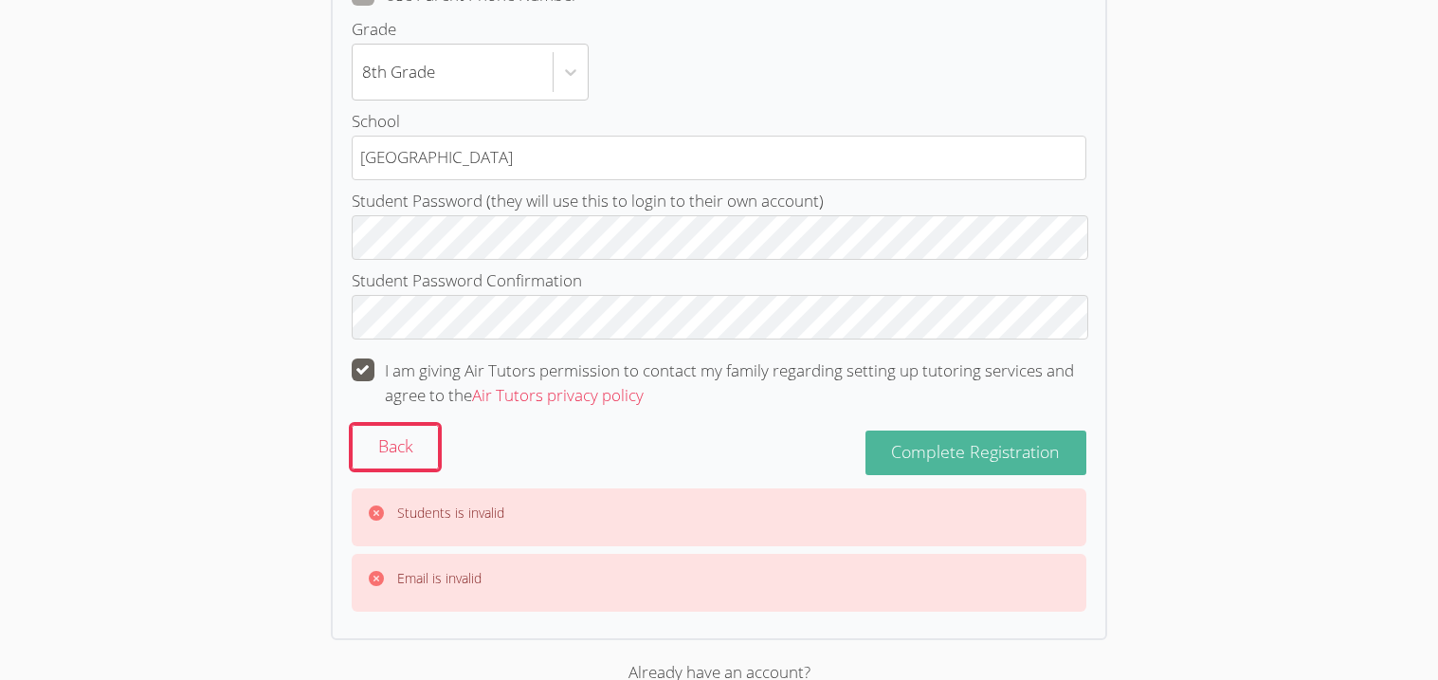
type input "malika_whitley@yahoo.com"
click at [1013, 467] on button "Complete Registration" at bounding box center [977, 452] width 222 height 45
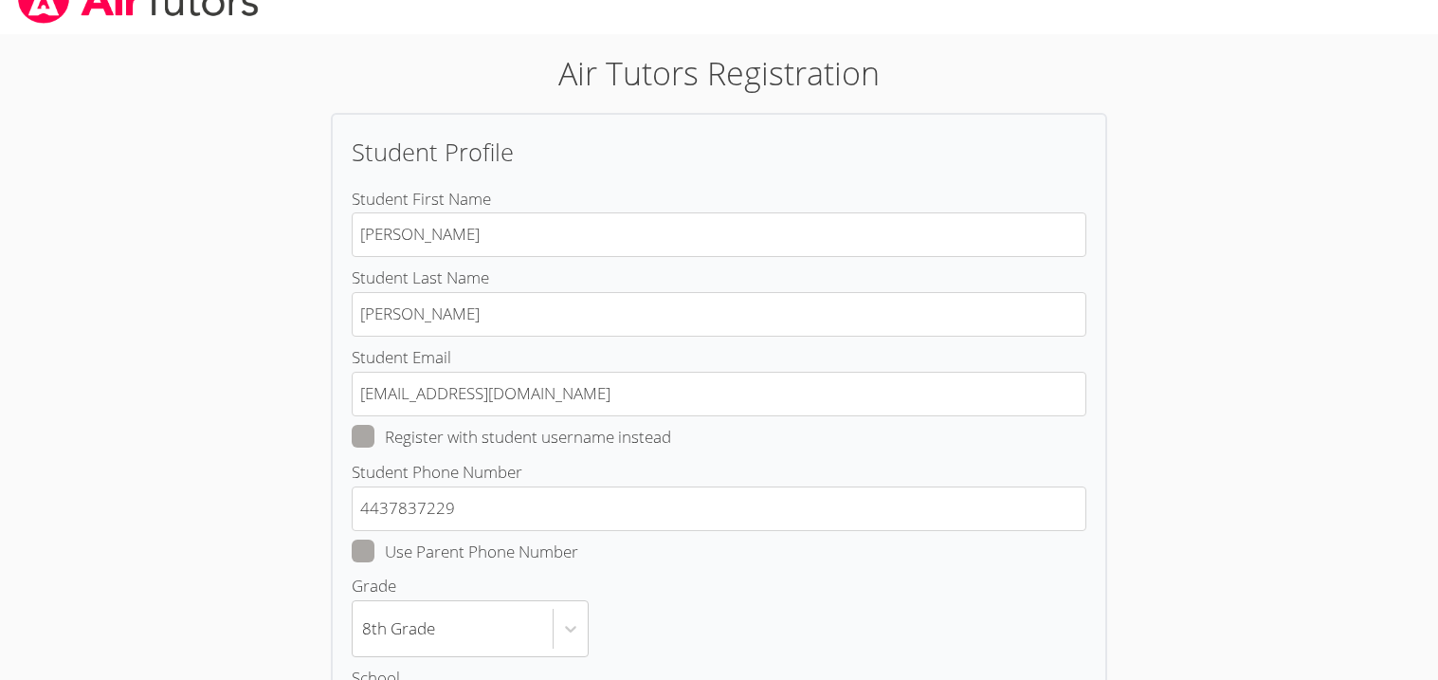
scroll to position [0, 0]
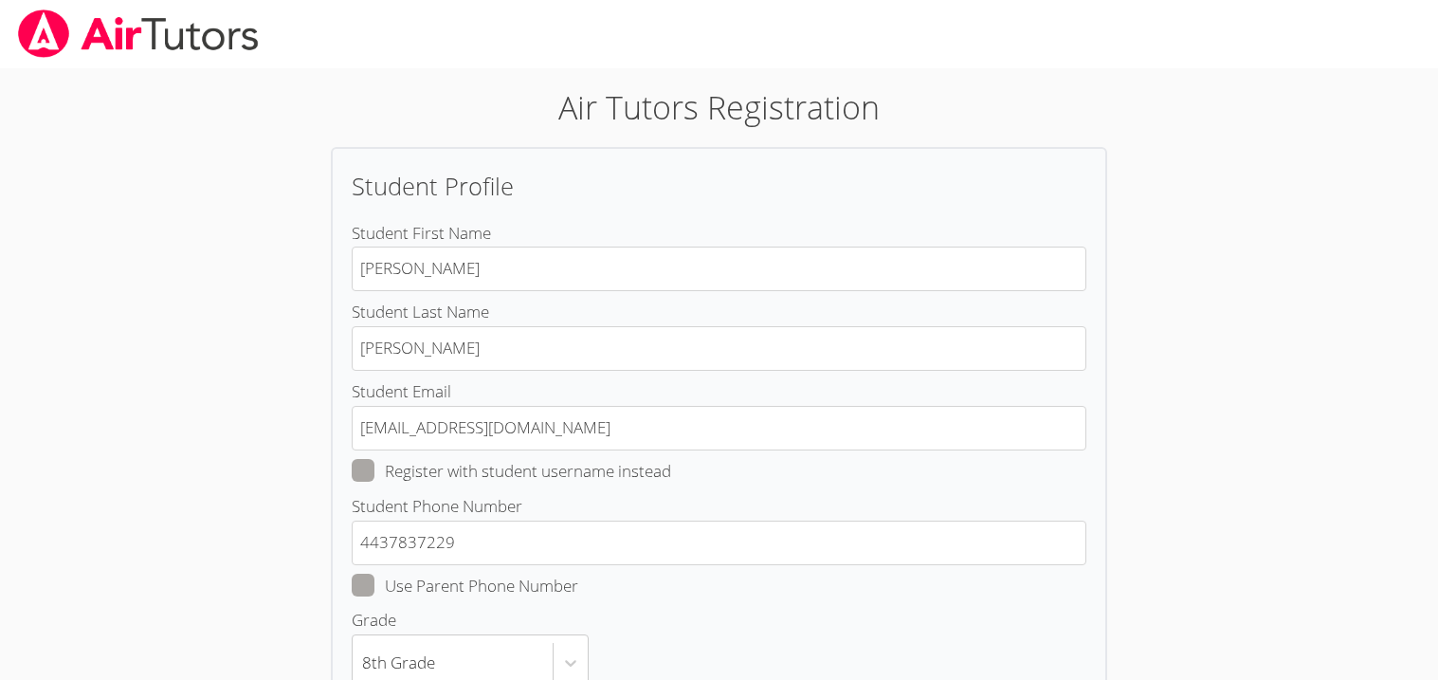
scroll to position [125, 0]
